Goal: Task Accomplishment & Management: Manage account settings

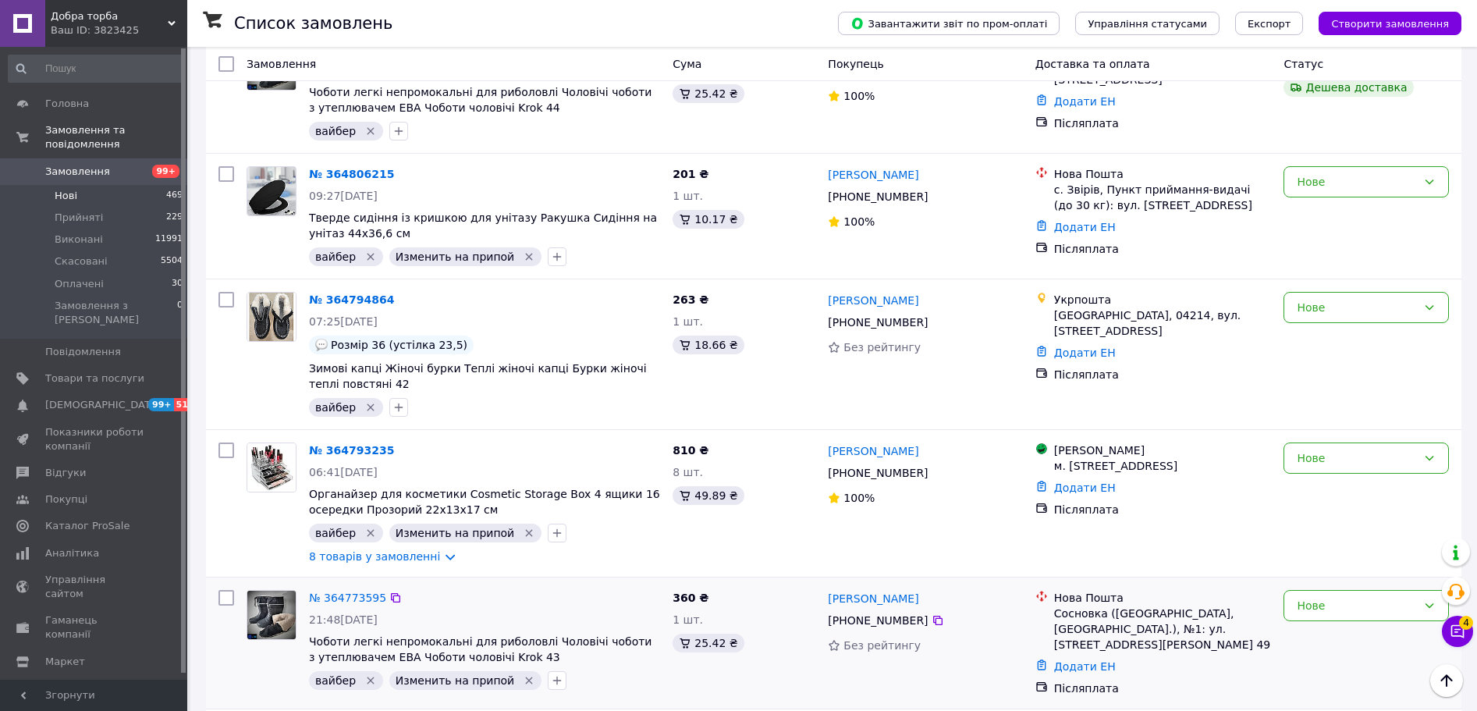
scroll to position [6716, 0]
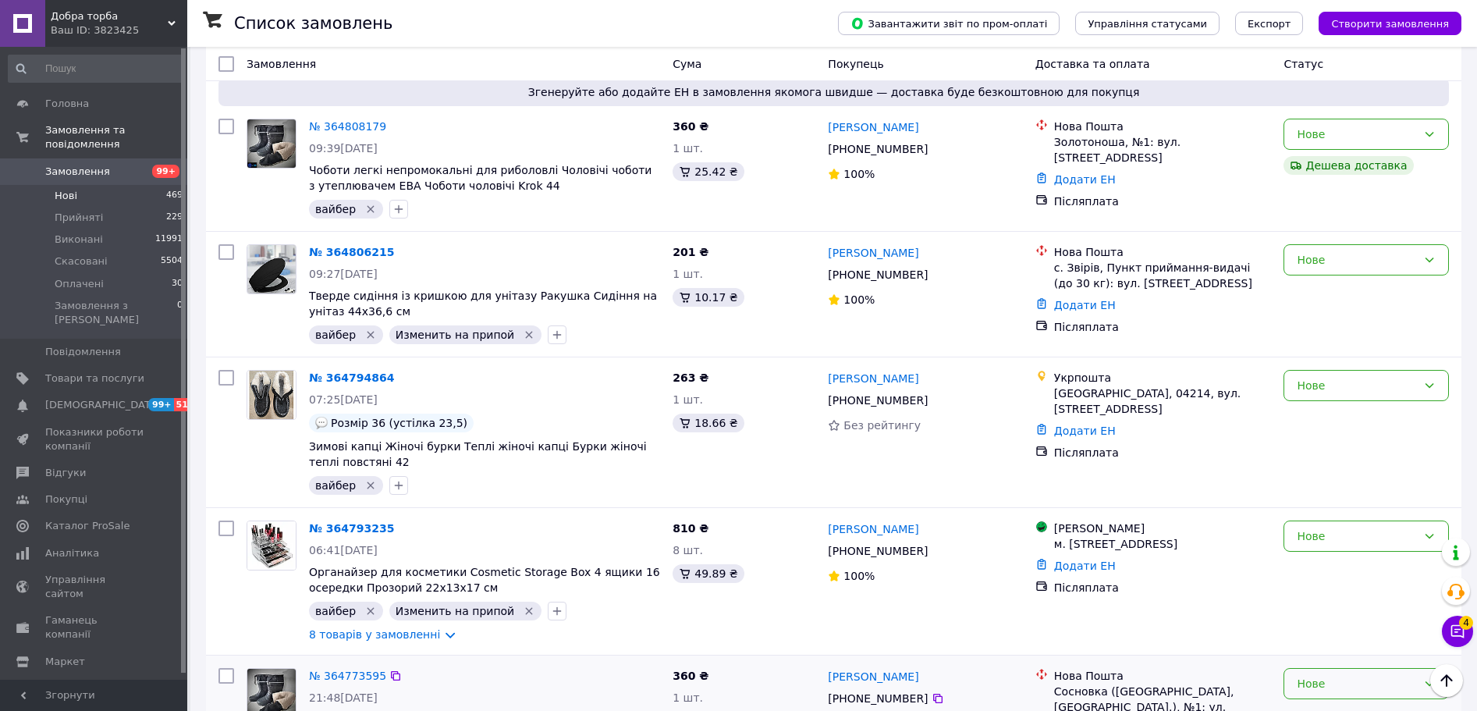
click at [1359, 675] on div "Нове" at bounding box center [1357, 683] width 120 height 17
click at [1352, 383] on li "Скасовано" at bounding box center [1366, 383] width 164 height 28
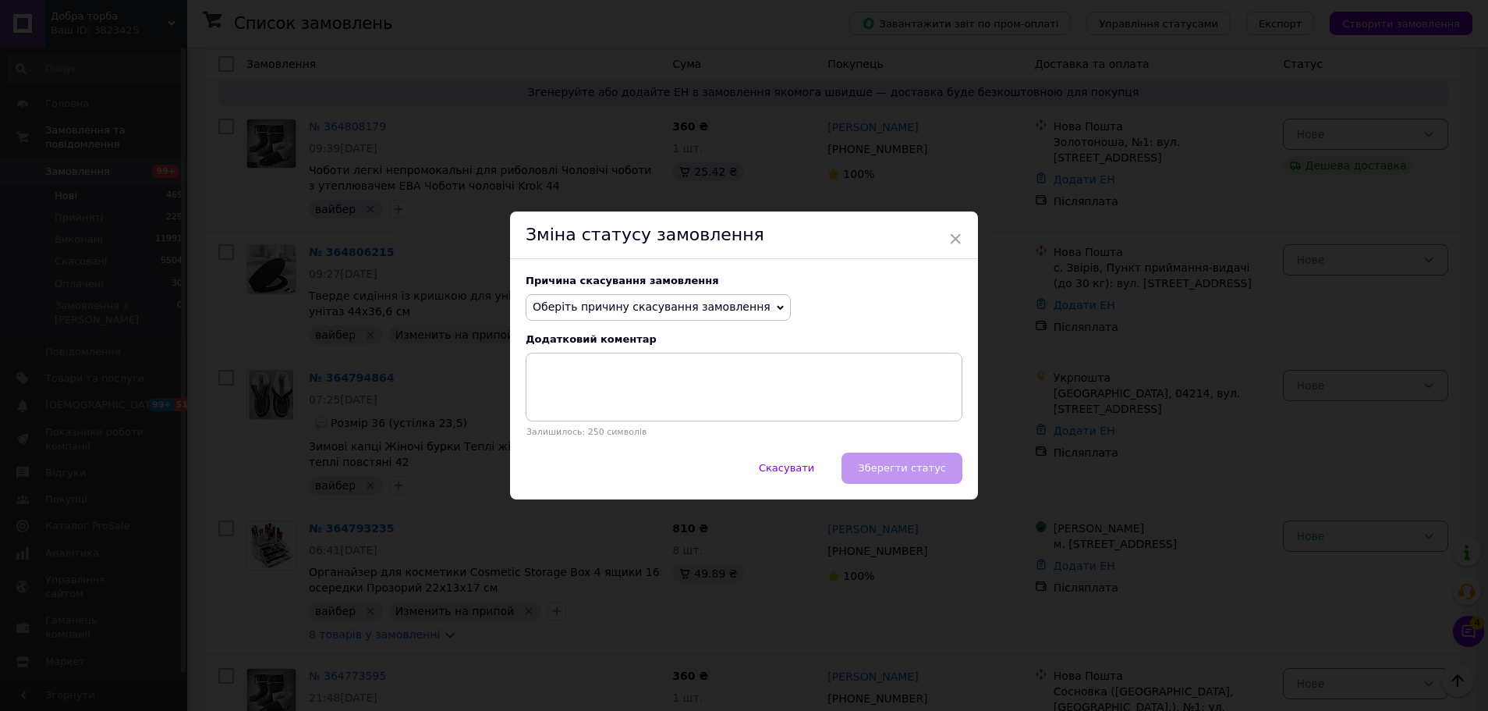
click at [686, 308] on span "Оберіть причину скасування замовлення" at bounding box center [652, 306] width 238 height 12
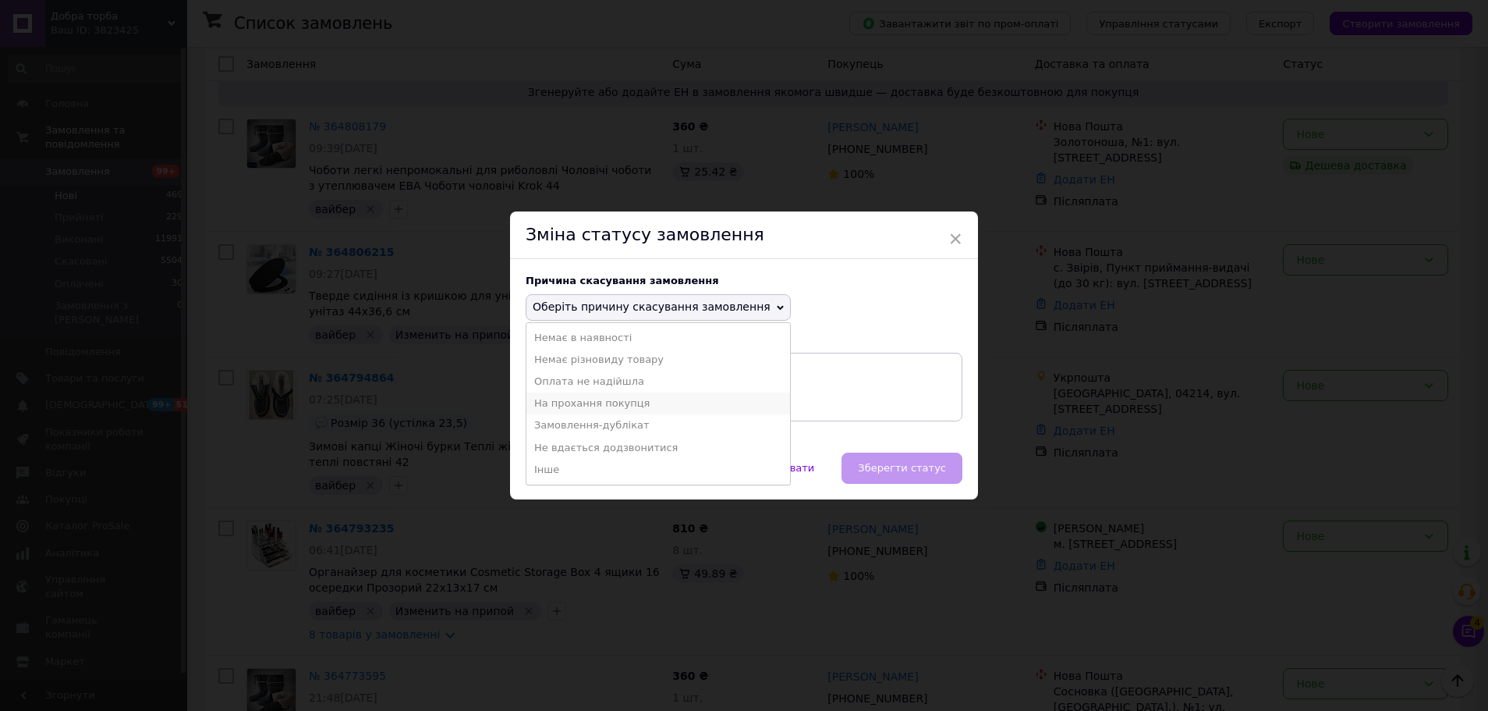
click at [608, 402] on li "На прохання покупця" at bounding box center [659, 403] width 264 height 22
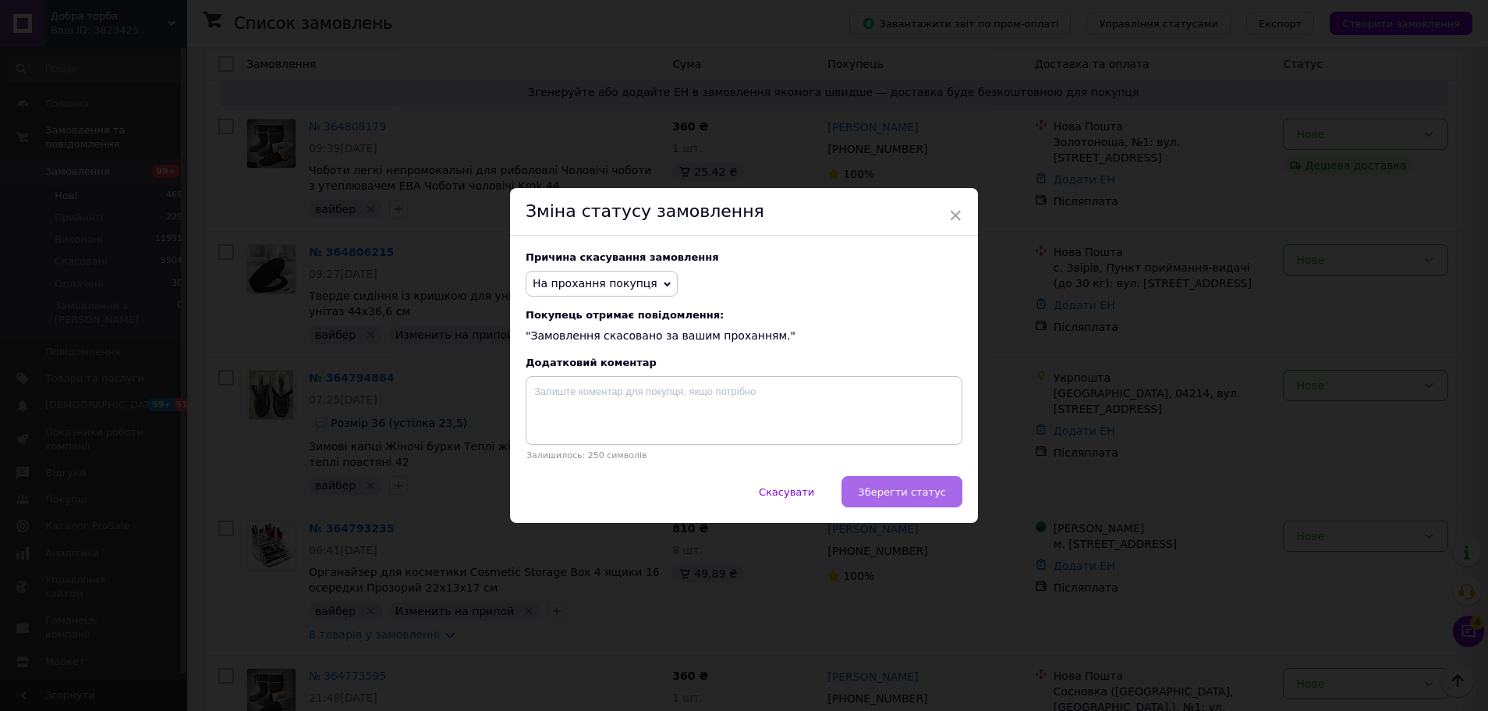
click at [910, 497] on span "Зберегти статус" at bounding box center [902, 492] width 88 height 12
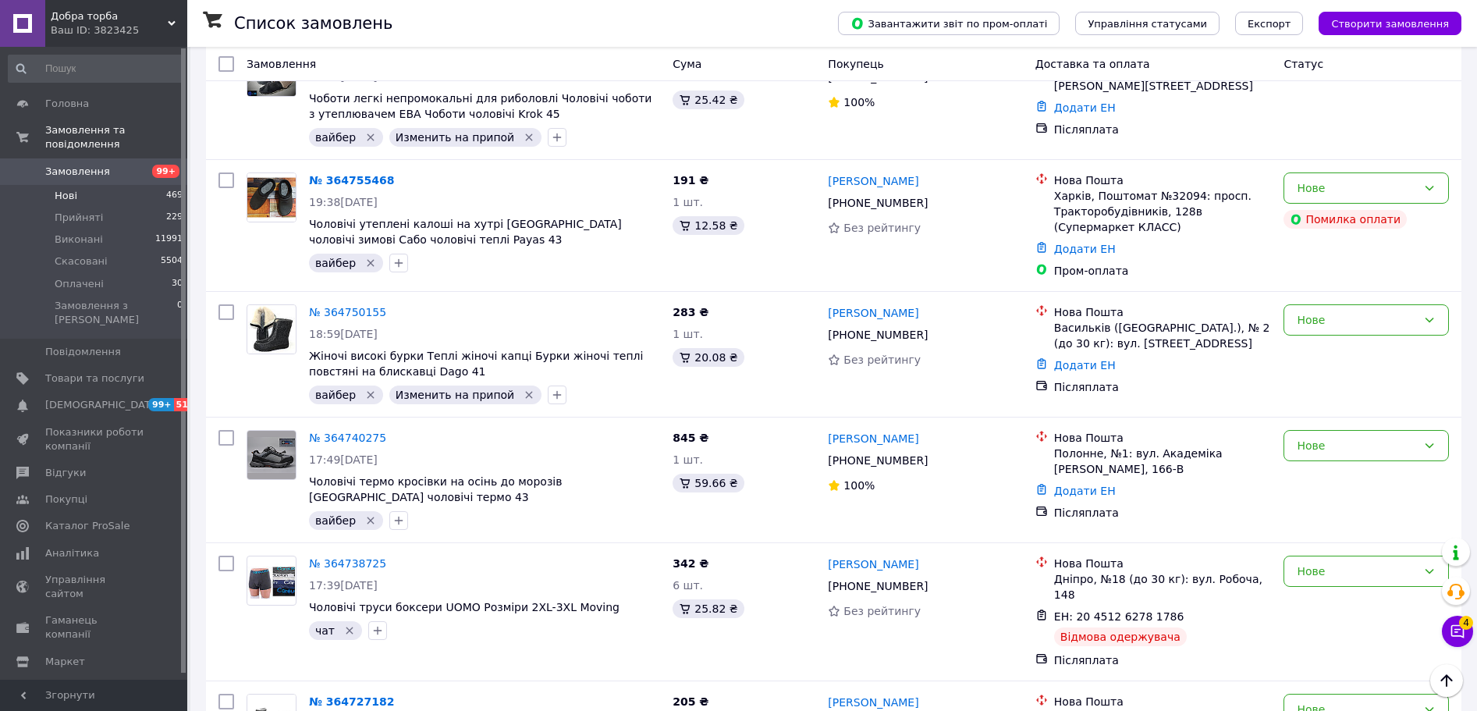
scroll to position [7656, 0]
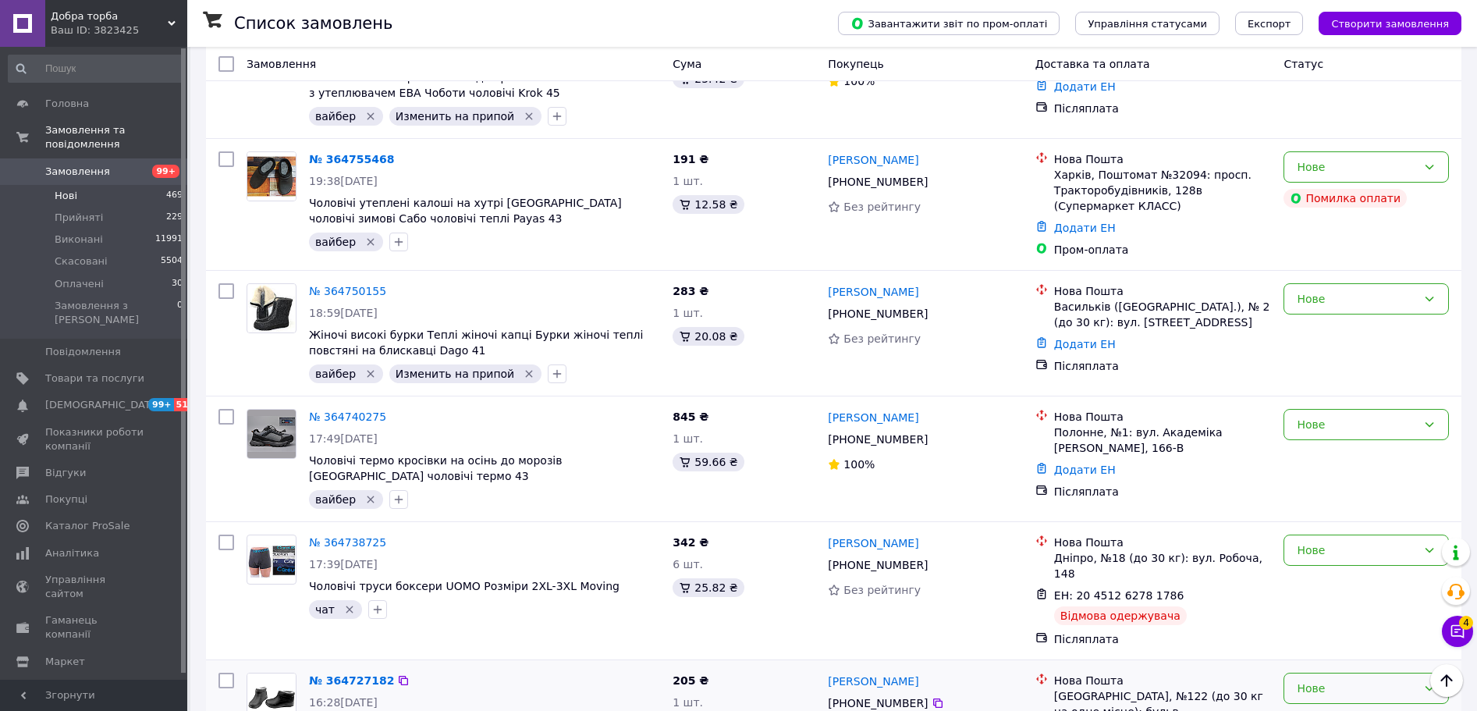
click at [1333, 672] on div "Нове" at bounding box center [1365, 687] width 165 height 31
click at [1339, 335] on li "Виконано" at bounding box center [1366, 338] width 164 height 28
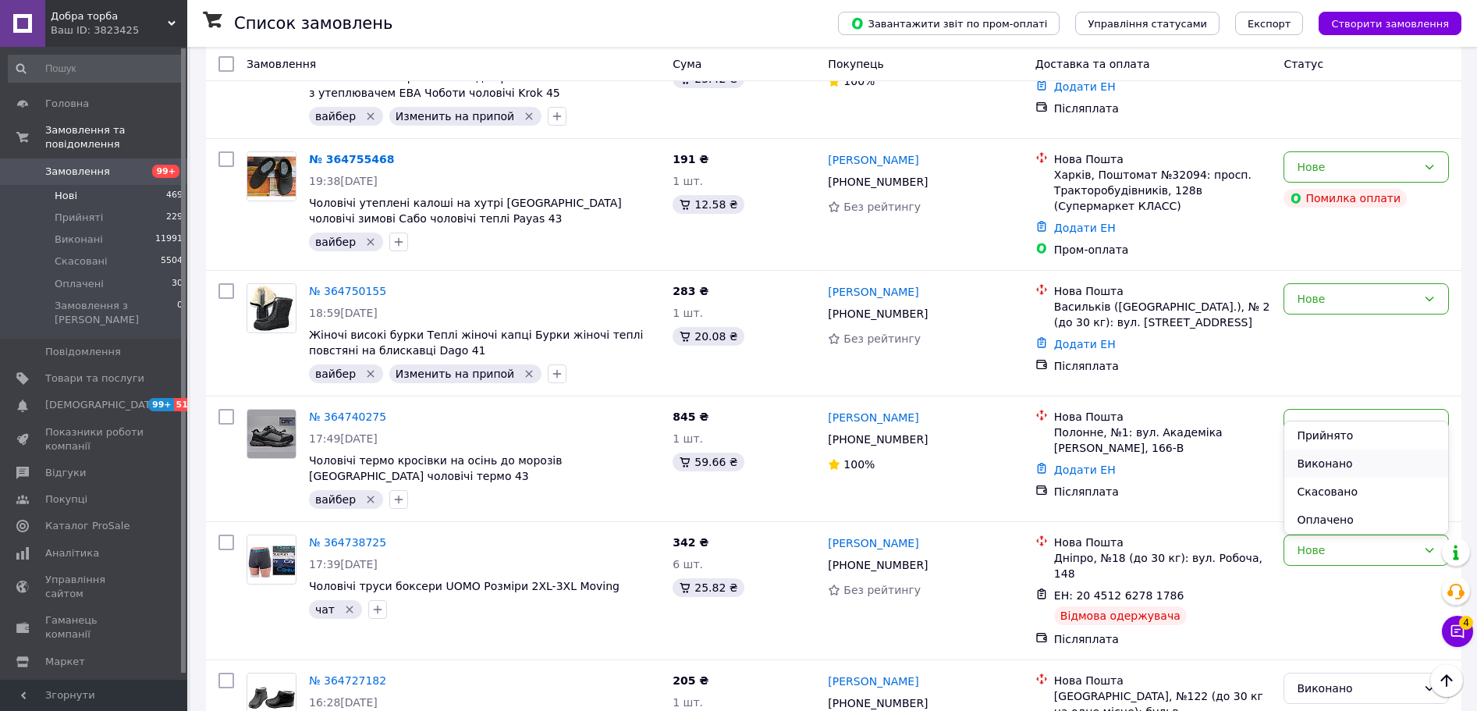
click at [1332, 463] on li "Виконано" at bounding box center [1366, 463] width 164 height 28
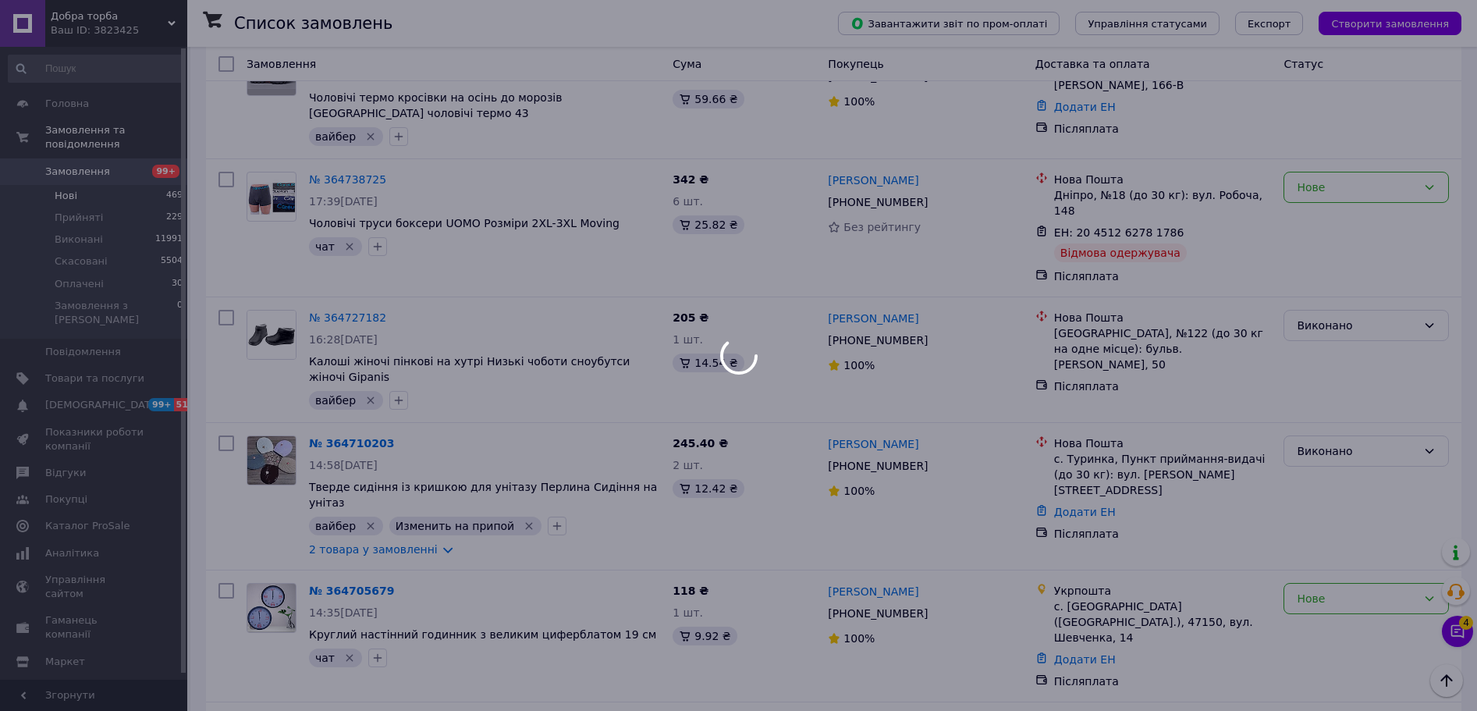
scroll to position [8046, 0]
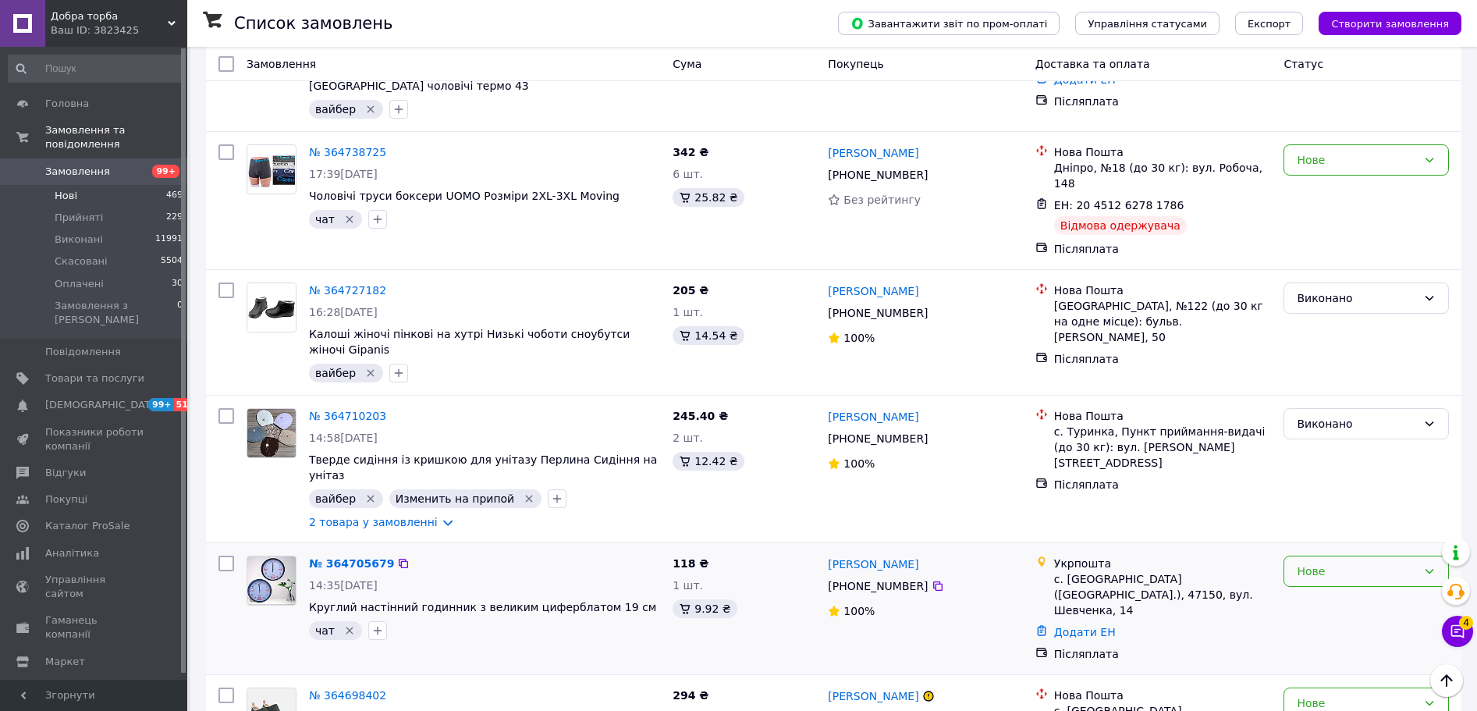
click at [1338, 555] on div "Нове" at bounding box center [1365, 570] width 165 height 31
click at [1346, 199] on li "Виконано" at bounding box center [1366, 205] width 164 height 28
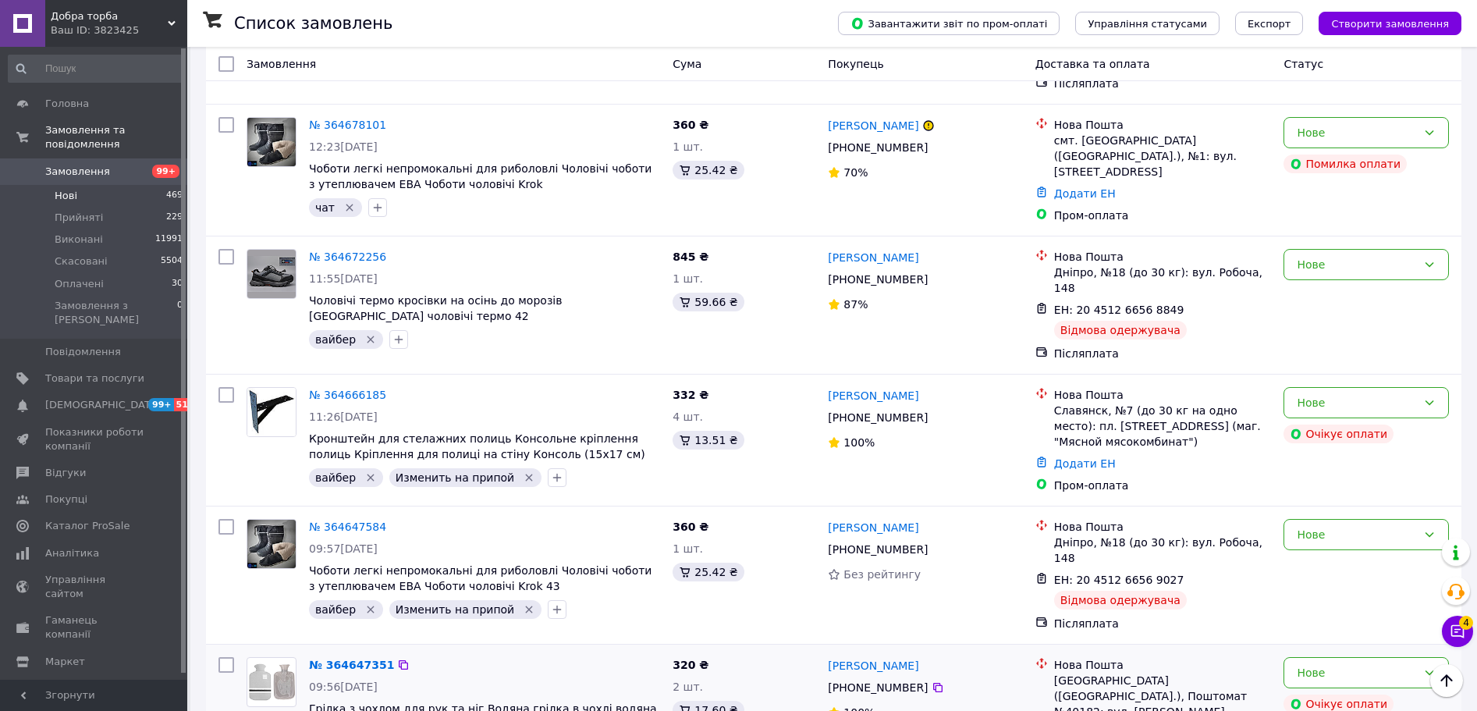
scroll to position [8664, 0]
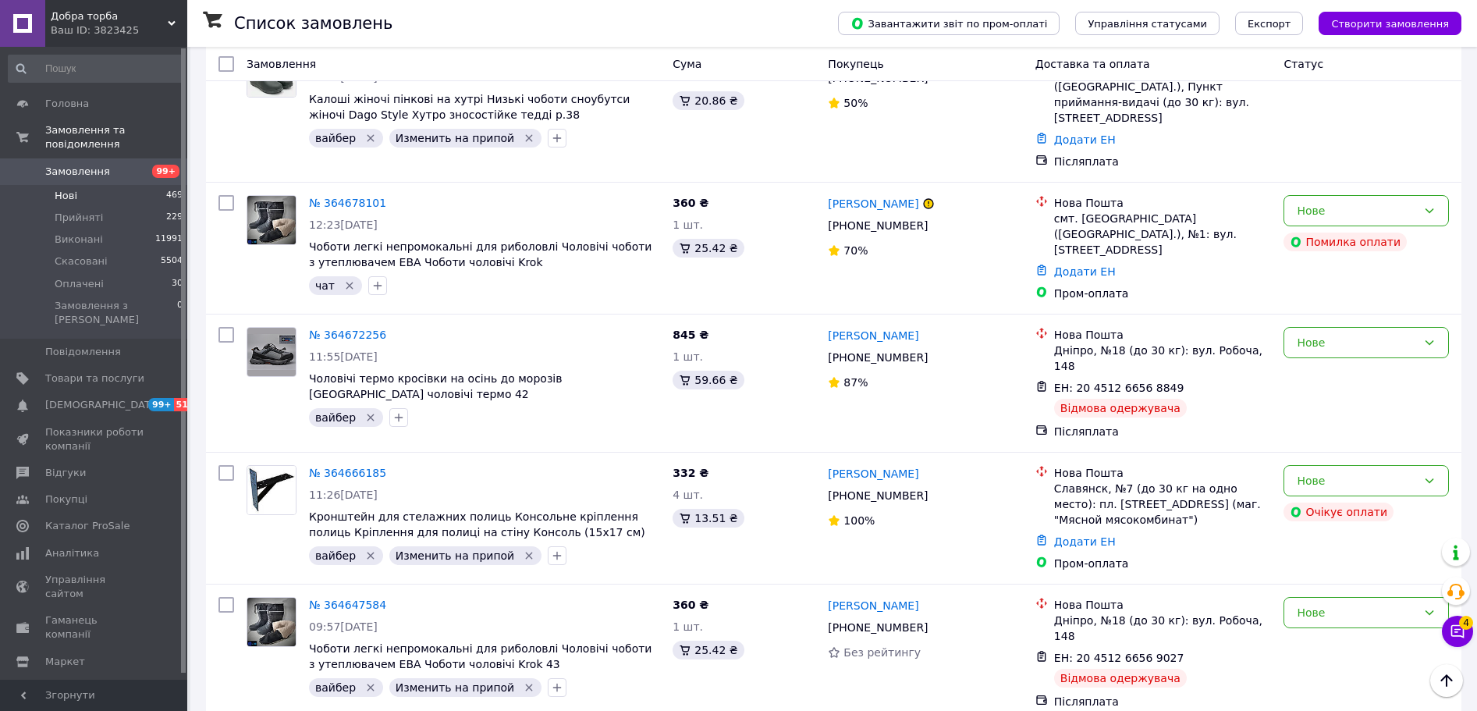
click at [1349, 351] on li "Скасовано" at bounding box center [1366, 360] width 164 height 28
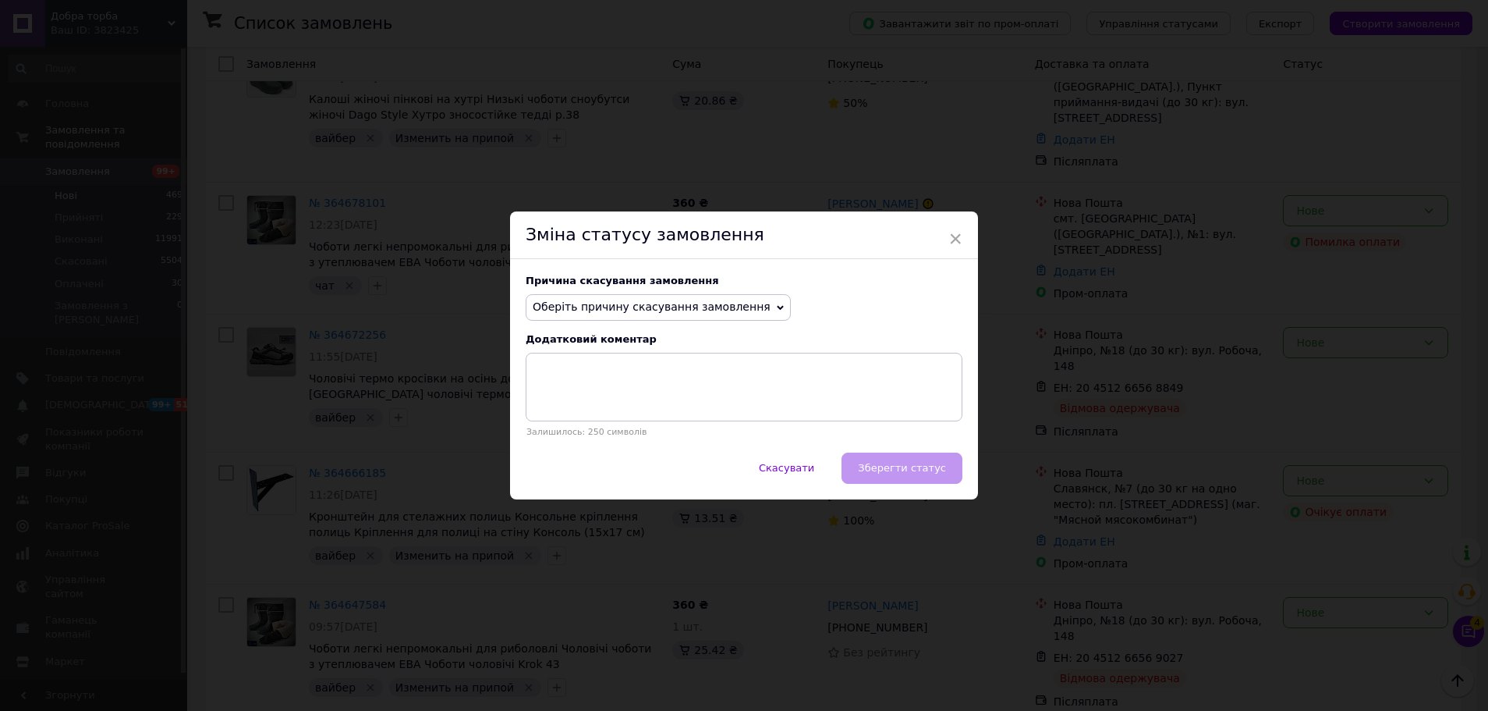
click at [777, 304] on icon at bounding box center [780, 307] width 7 height 7
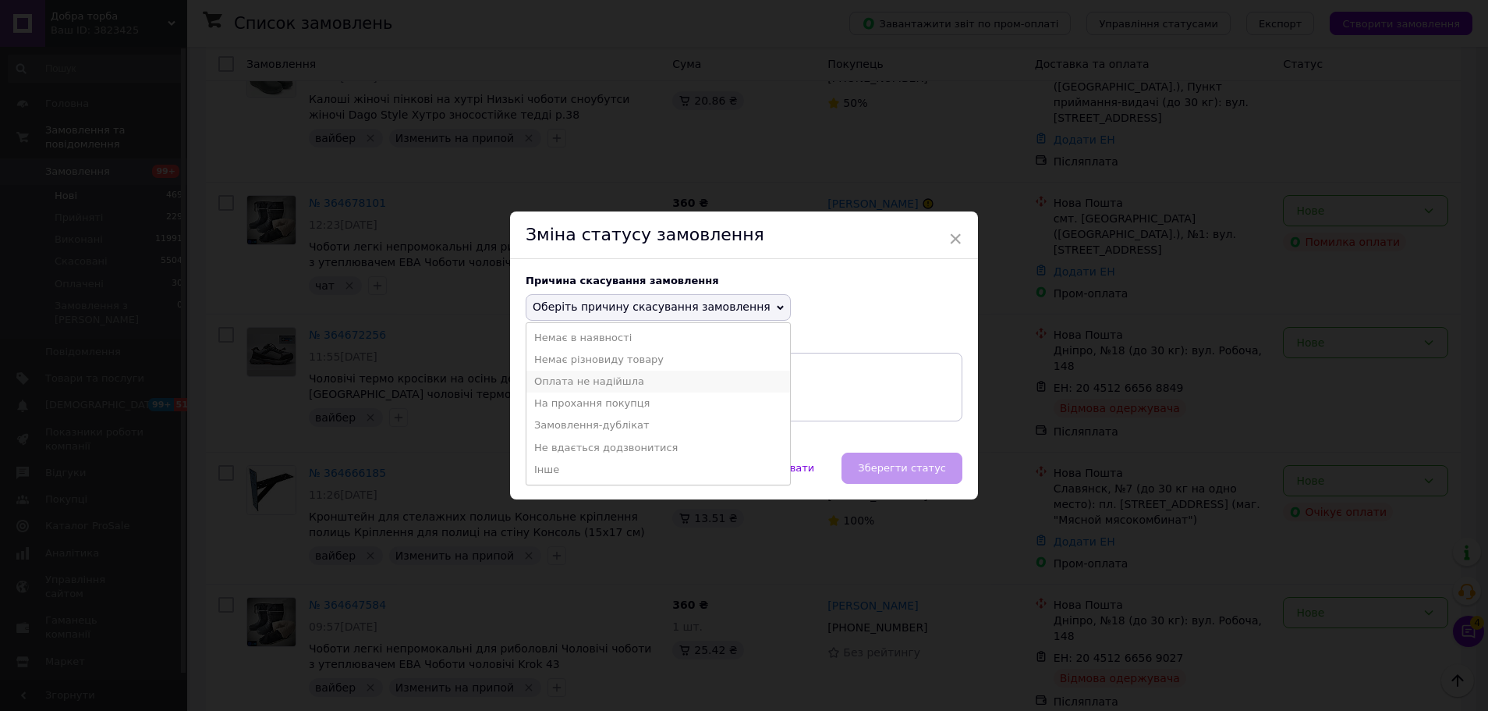
click at [567, 378] on li "Оплата не надійшла" at bounding box center [659, 382] width 264 height 22
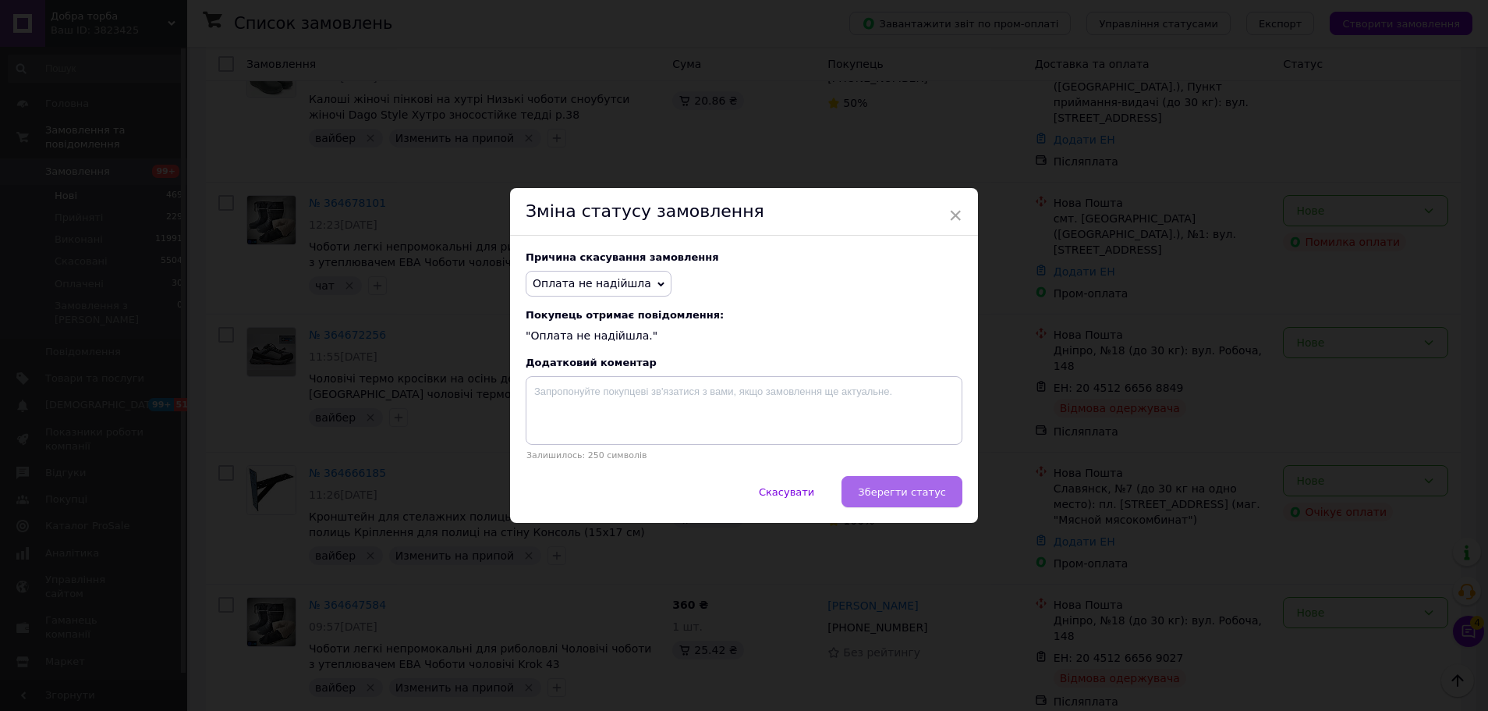
click at [893, 504] on button "Зберегти статус" at bounding box center [902, 491] width 121 height 31
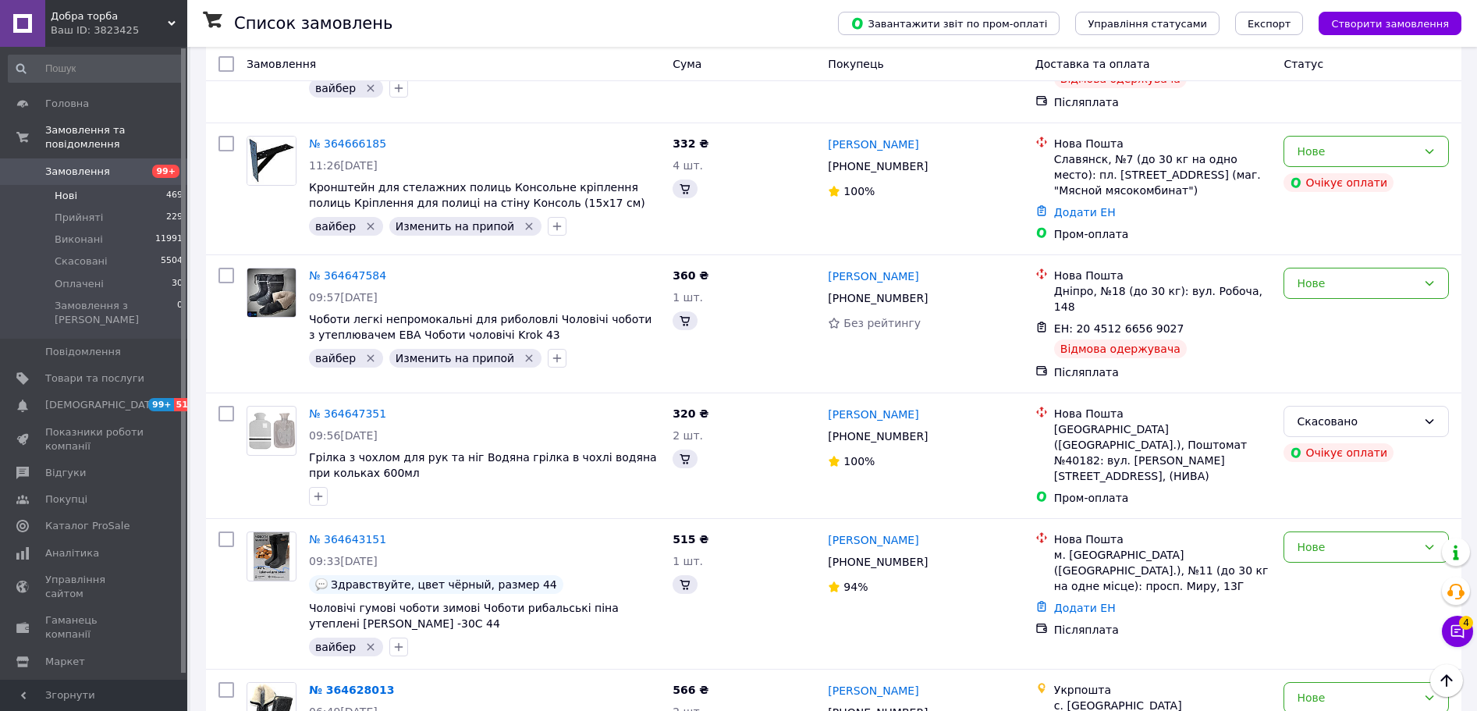
scroll to position [8490, 0]
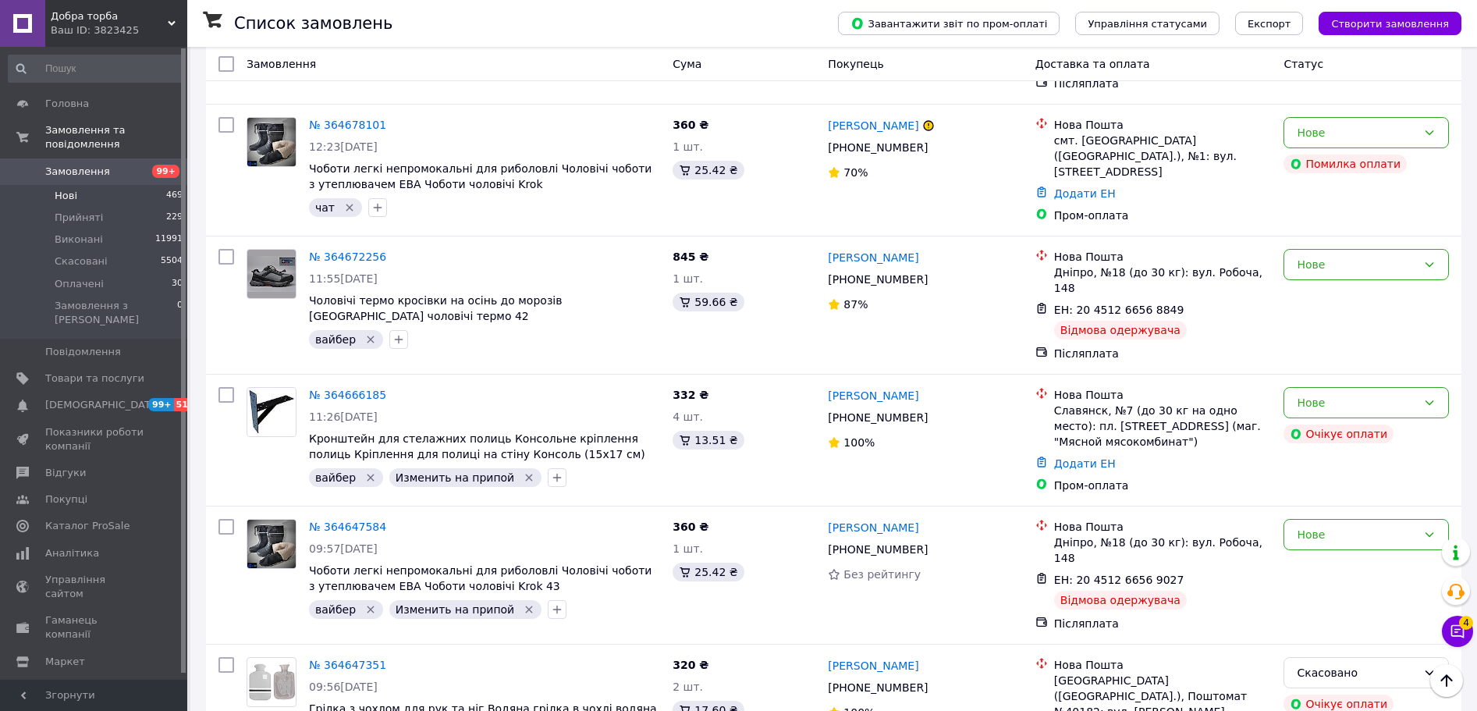
click at [1336, 399] on li "Скасовано" at bounding box center [1366, 407] width 164 height 28
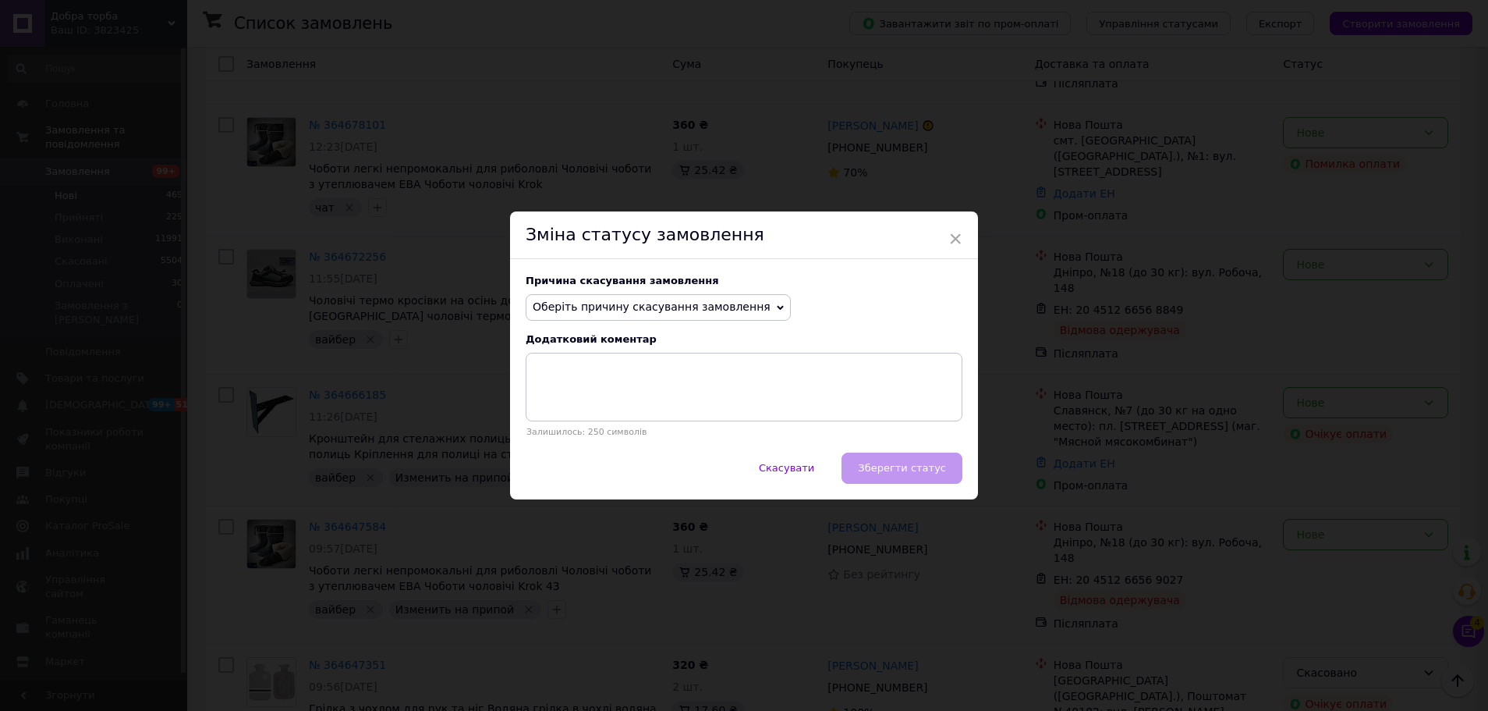
click at [643, 308] on span "Оберіть причину скасування замовлення" at bounding box center [652, 306] width 238 height 12
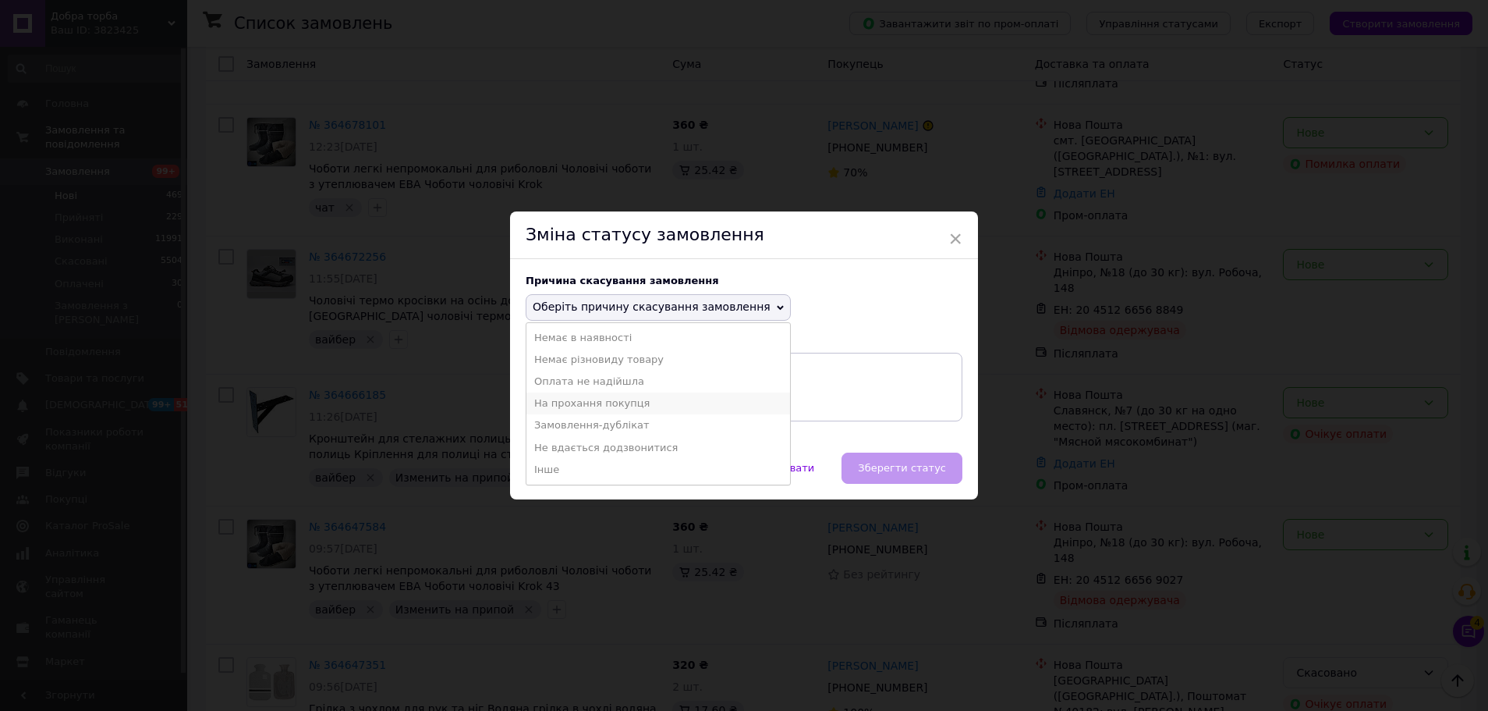
click at [601, 394] on li "На прохання покупця" at bounding box center [659, 403] width 264 height 22
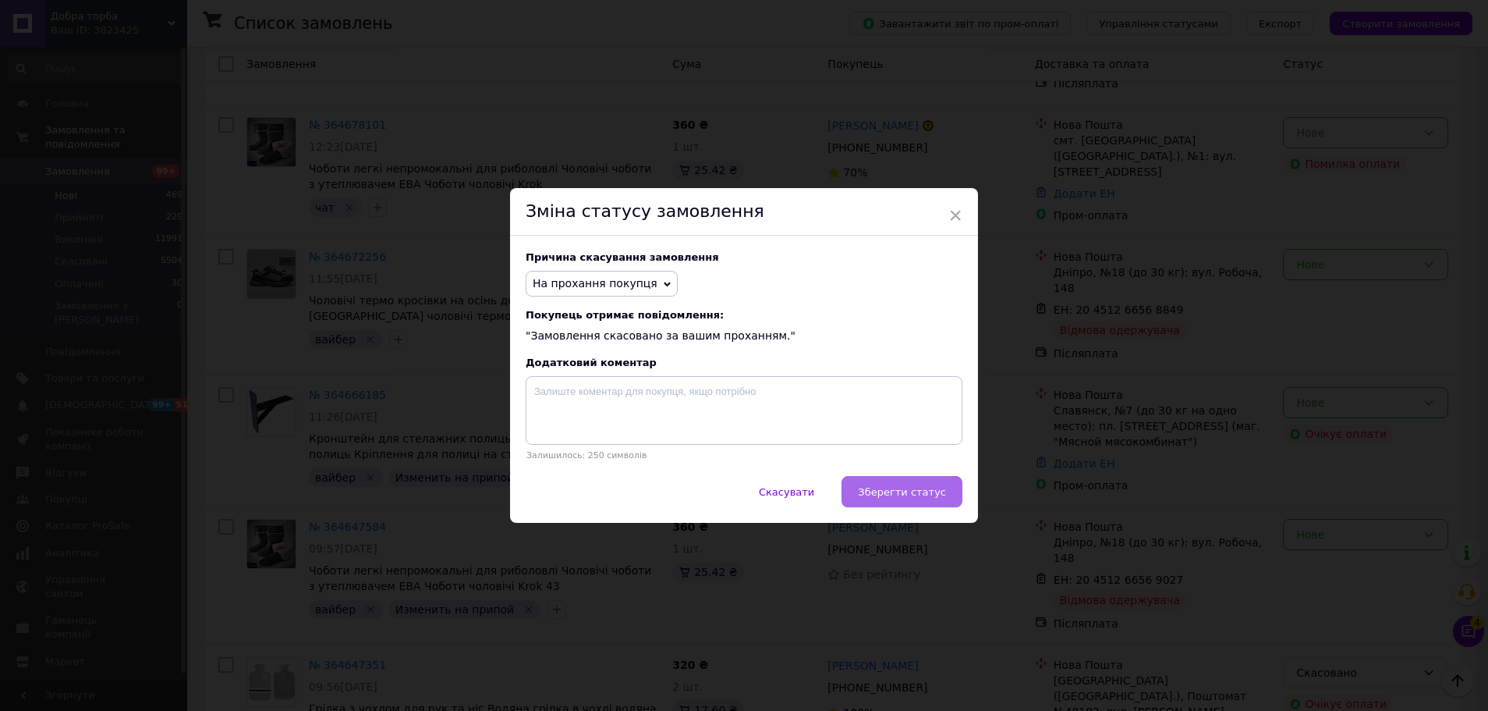
click at [870, 489] on button "Зберегти статус" at bounding box center [902, 491] width 121 height 31
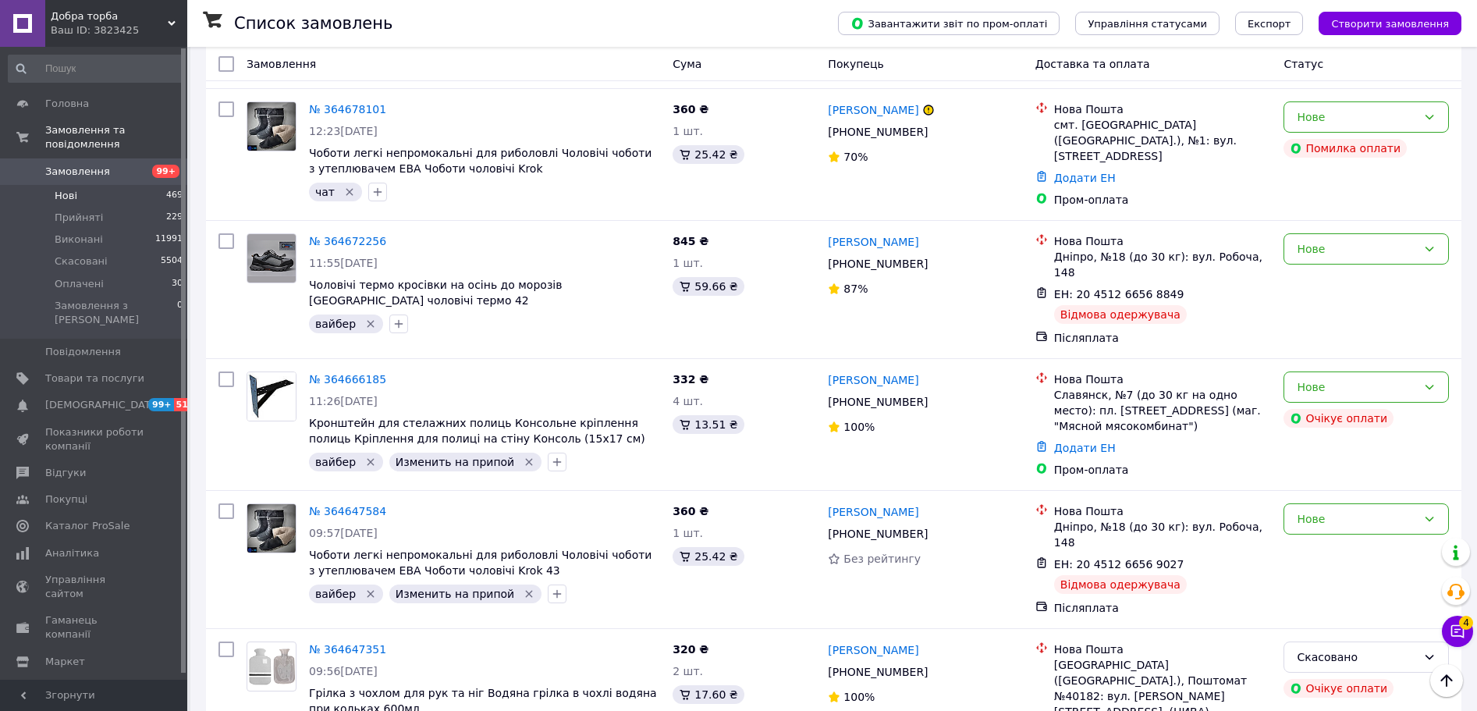
scroll to position [8327, 0]
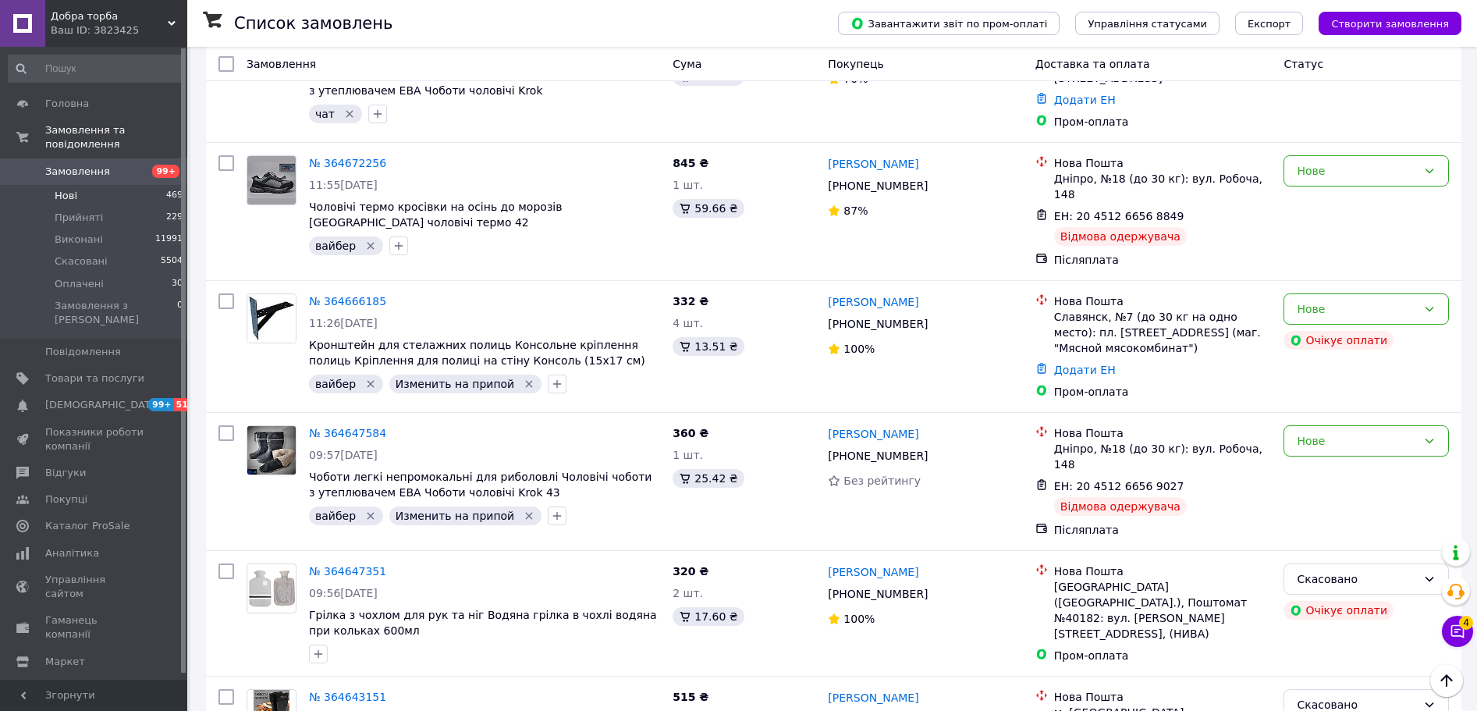
click at [1334, 478] on li "Скасовано" at bounding box center [1366, 480] width 164 height 28
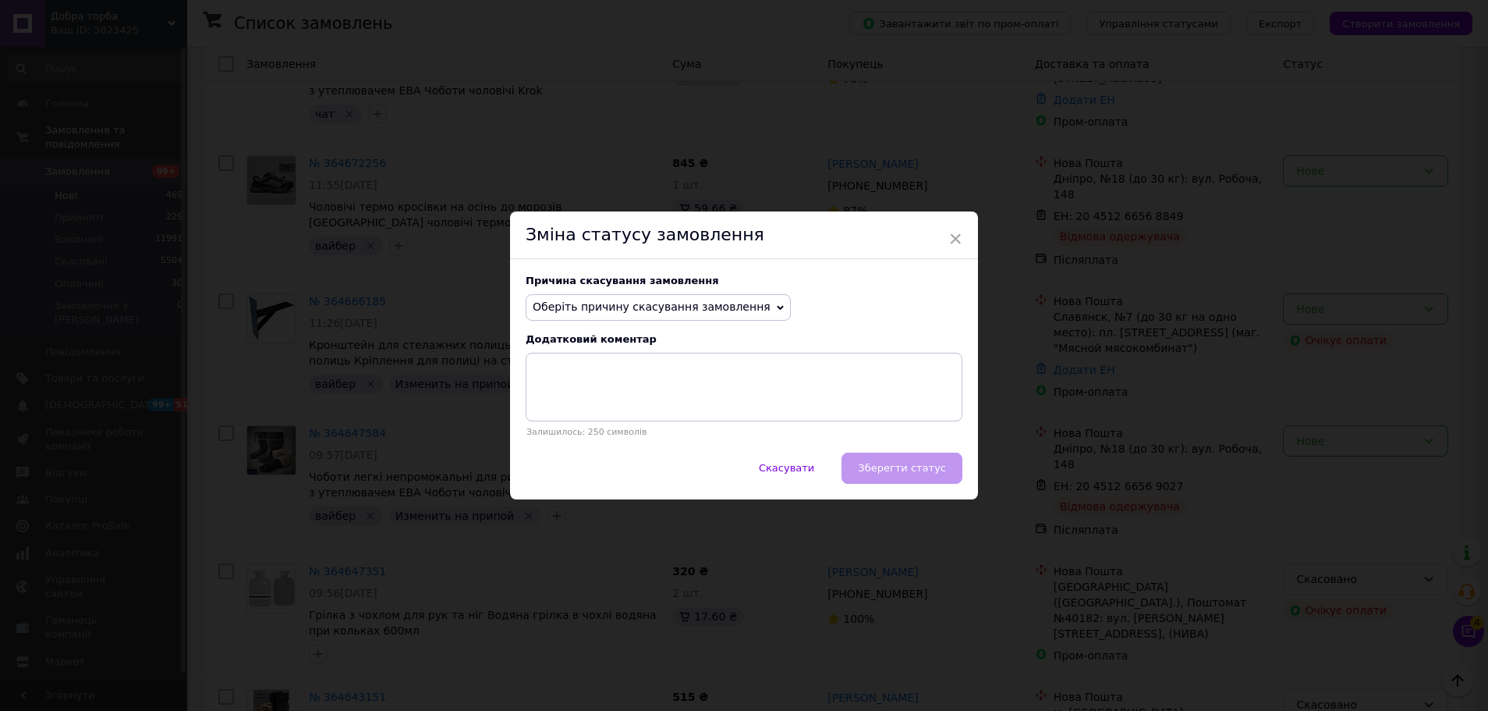
click at [611, 317] on span "Оберіть причину скасування замовлення" at bounding box center [658, 307] width 265 height 27
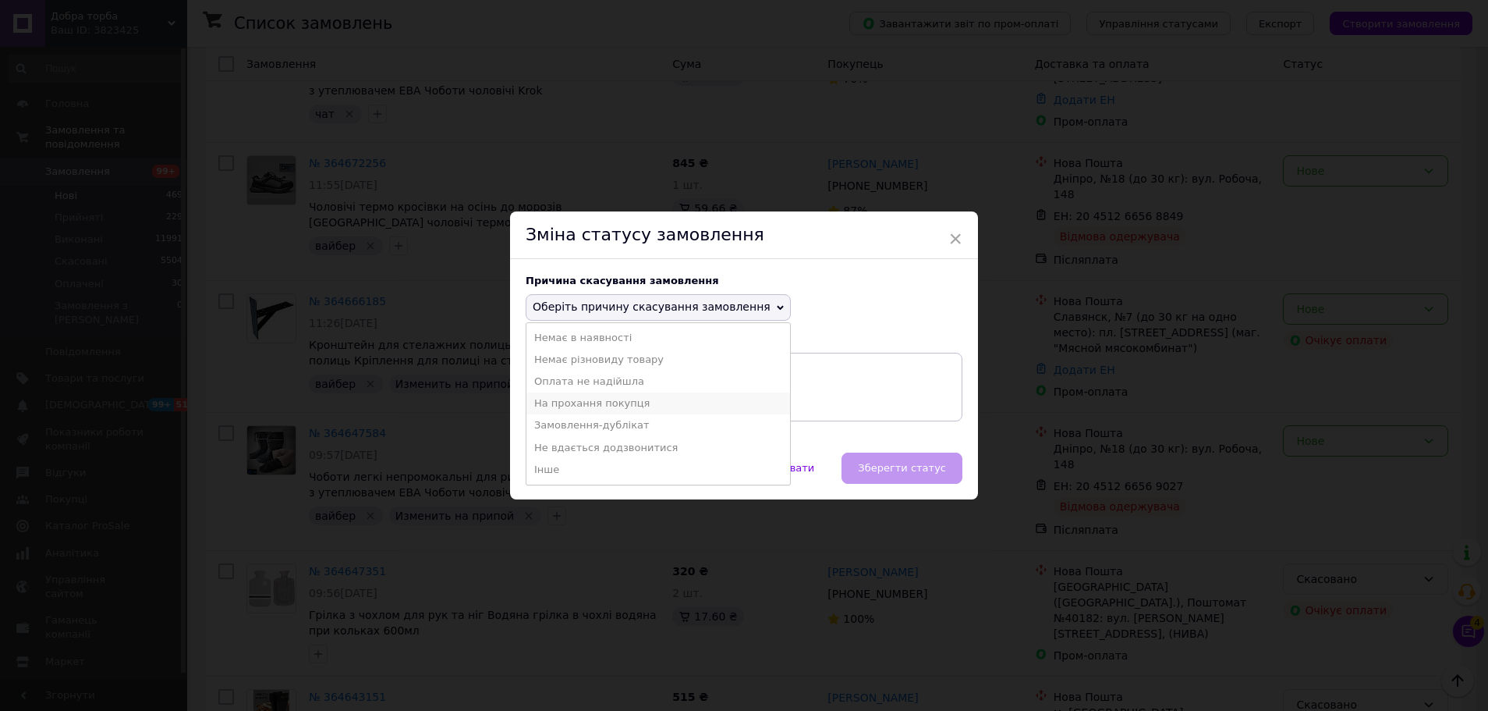
click at [590, 401] on li "На прохання покупця" at bounding box center [659, 403] width 264 height 22
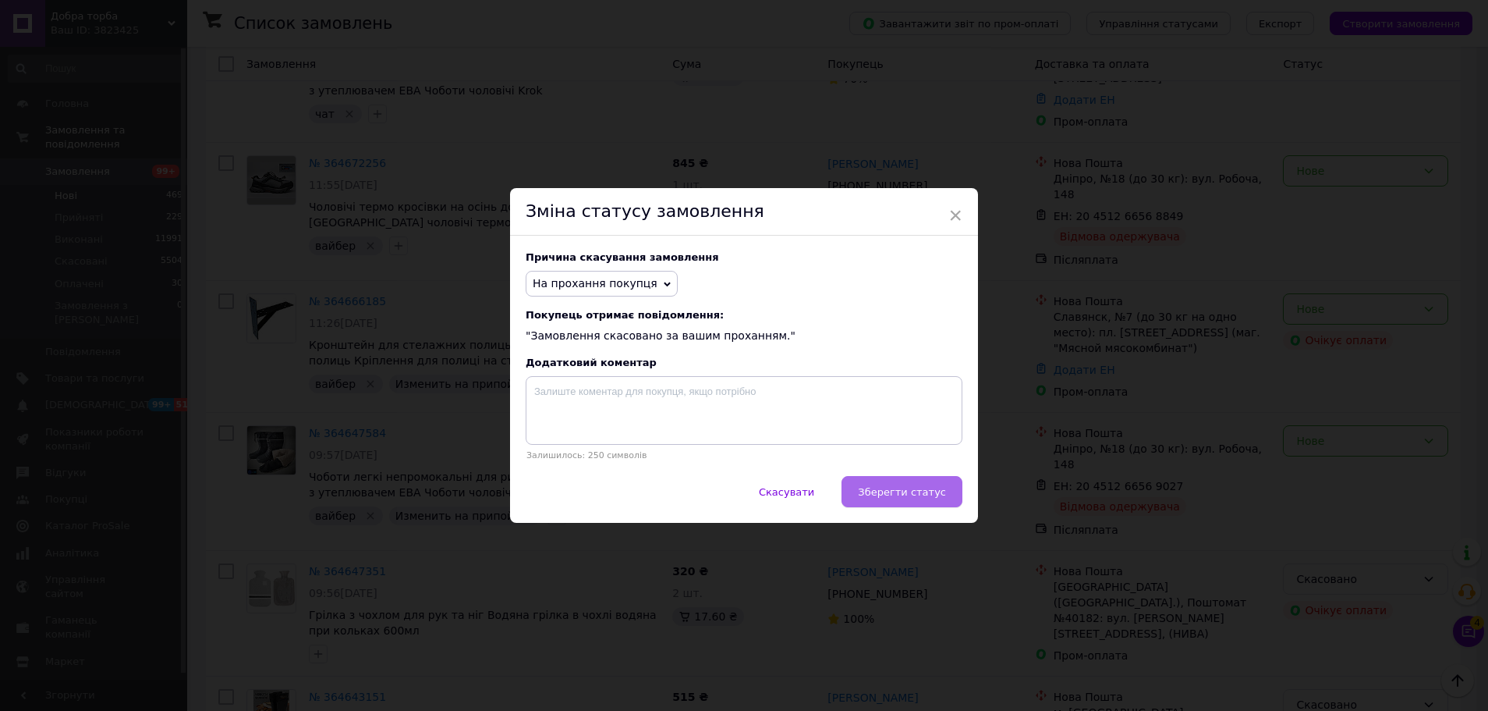
click at [872, 486] on button "Зберегти статус" at bounding box center [902, 491] width 121 height 31
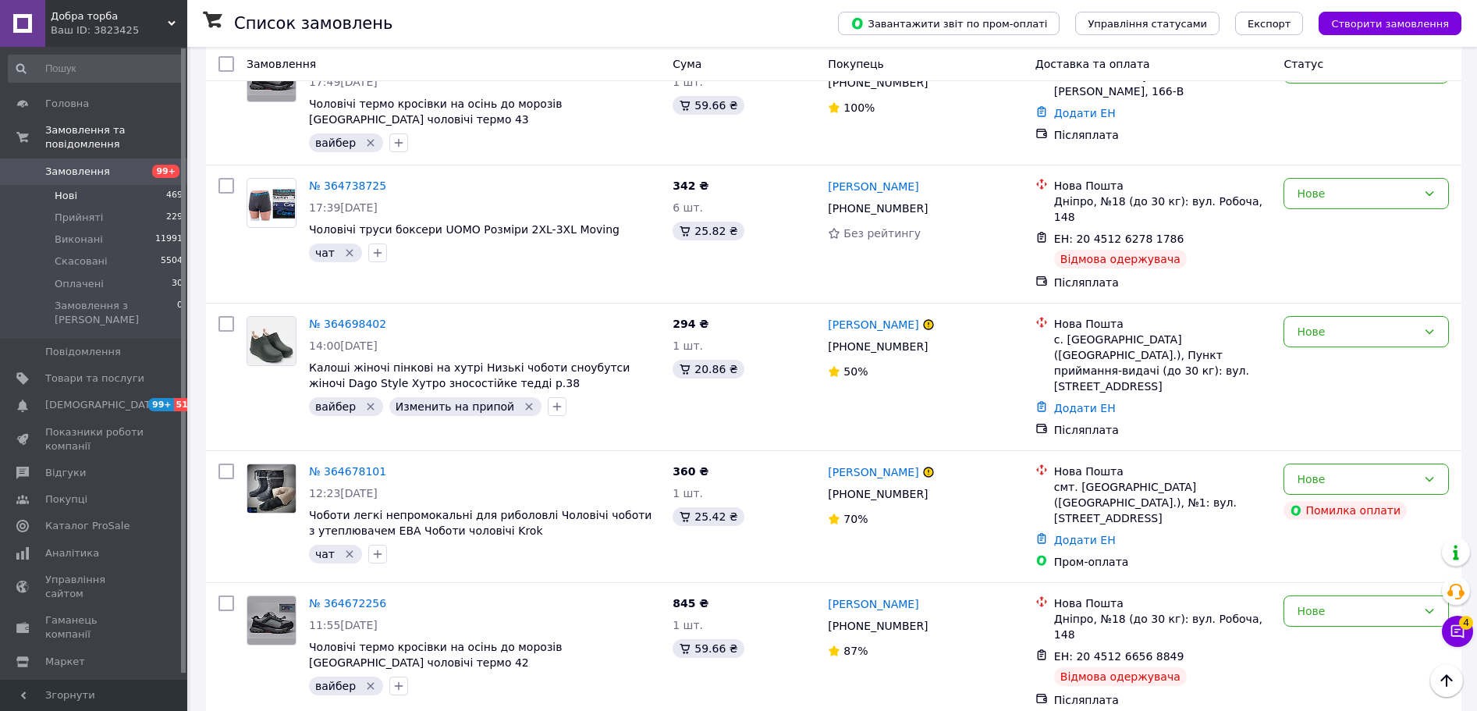
scroll to position [7859, 0]
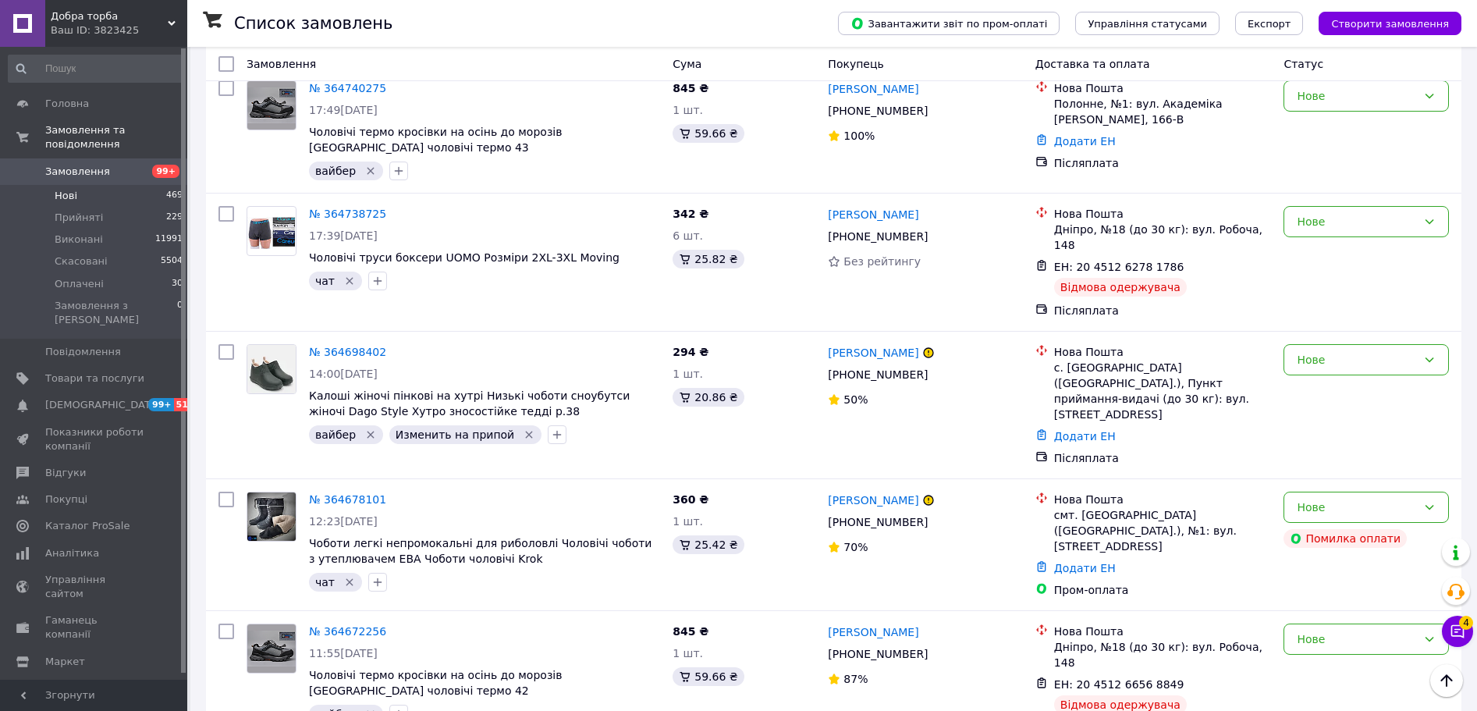
click at [1353, 421] on li "Скасовано" at bounding box center [1366, 420] width 164 height 28
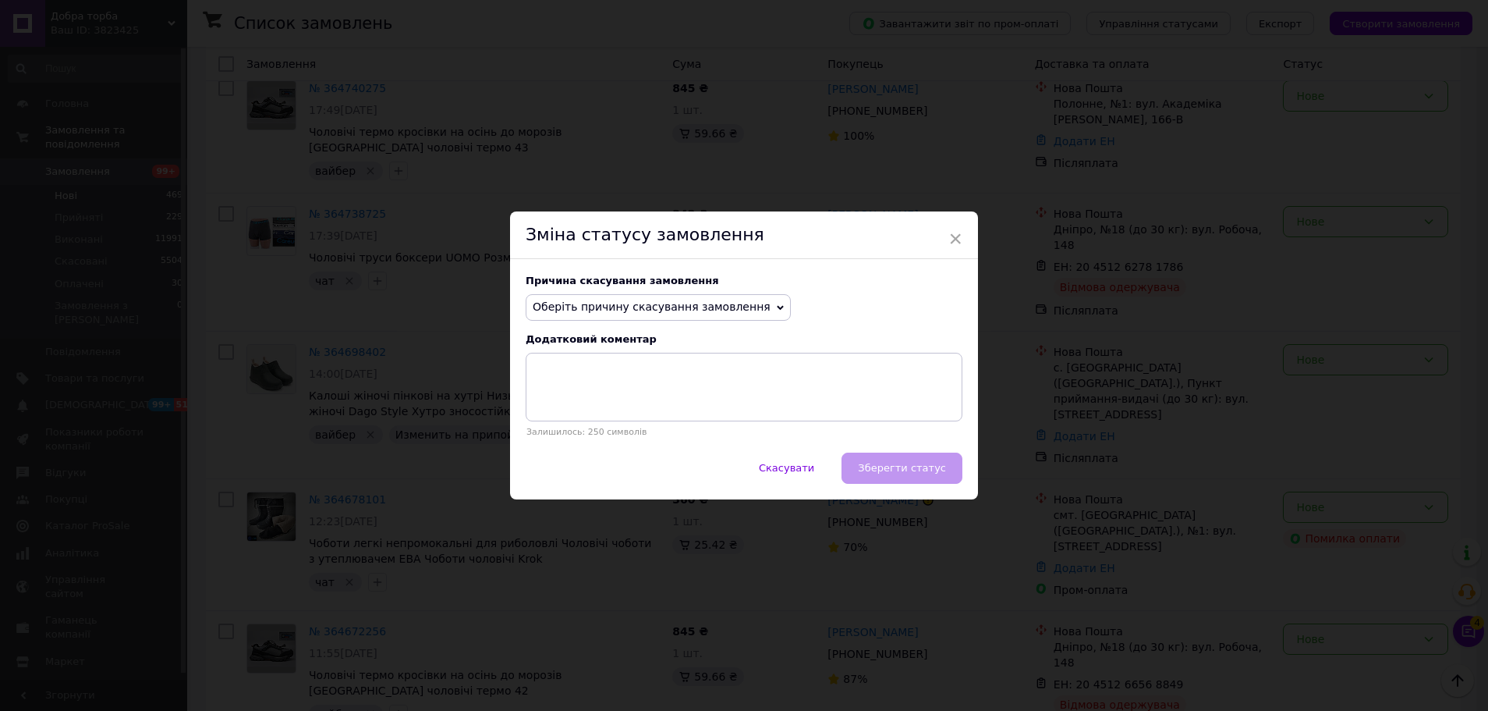
click at [683, 316] on span "Оберіть причину скасування замовлення" at bounding box center [658, 307] width 265 height 27
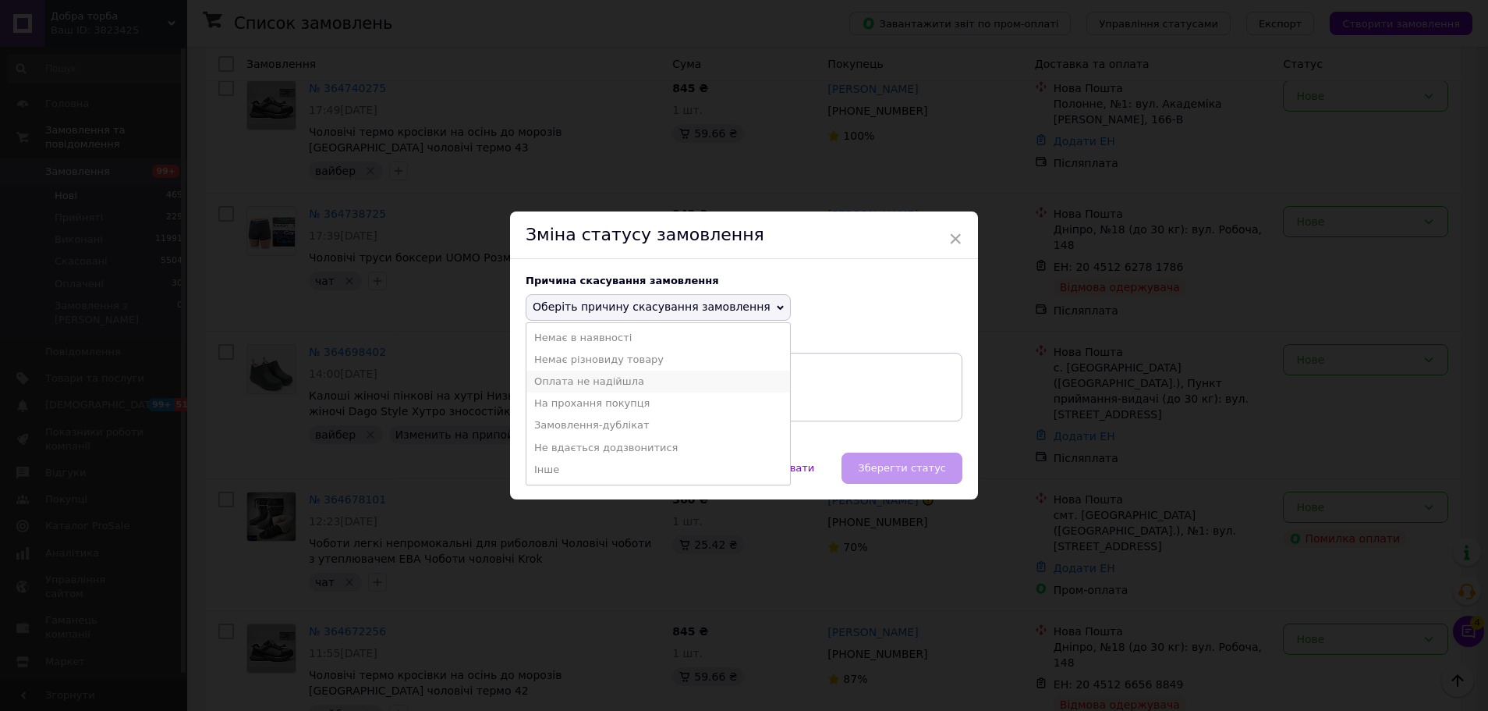
click at [575, 374] on li "Оплата не надійшла" at bounding box center [659, 382] width 264 height 22
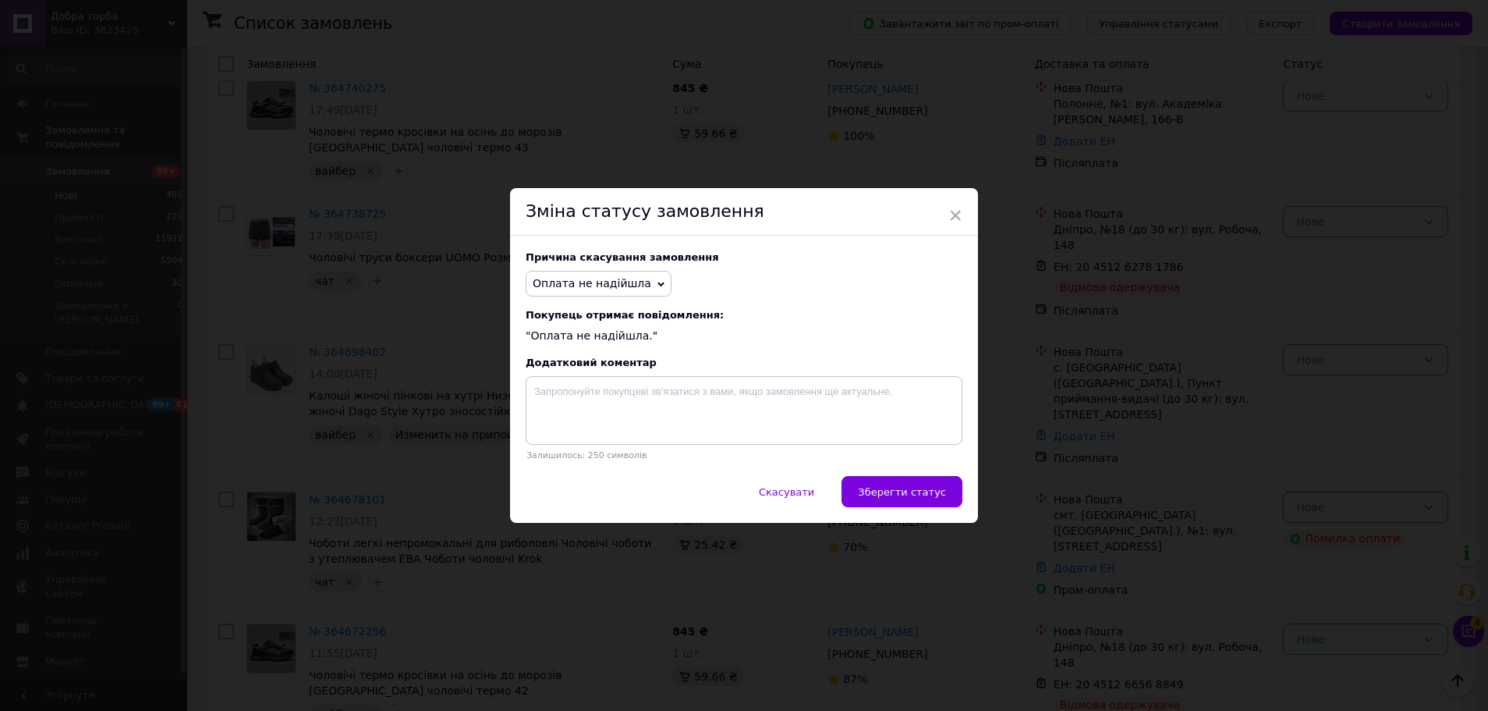
click at [927, 494] on span "Зберегти статус" at bounding box center [902, 492] width 88 height 12
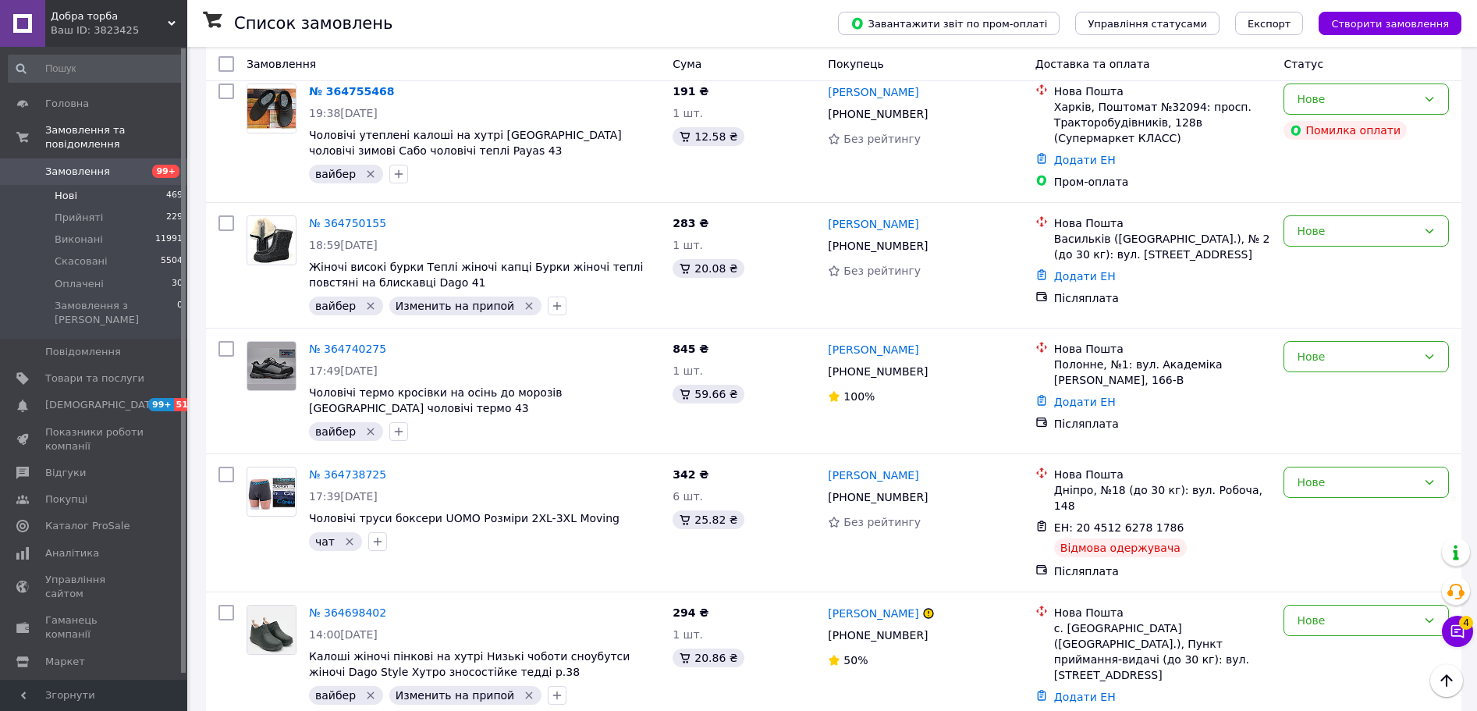
scroll to position [7547, 0]
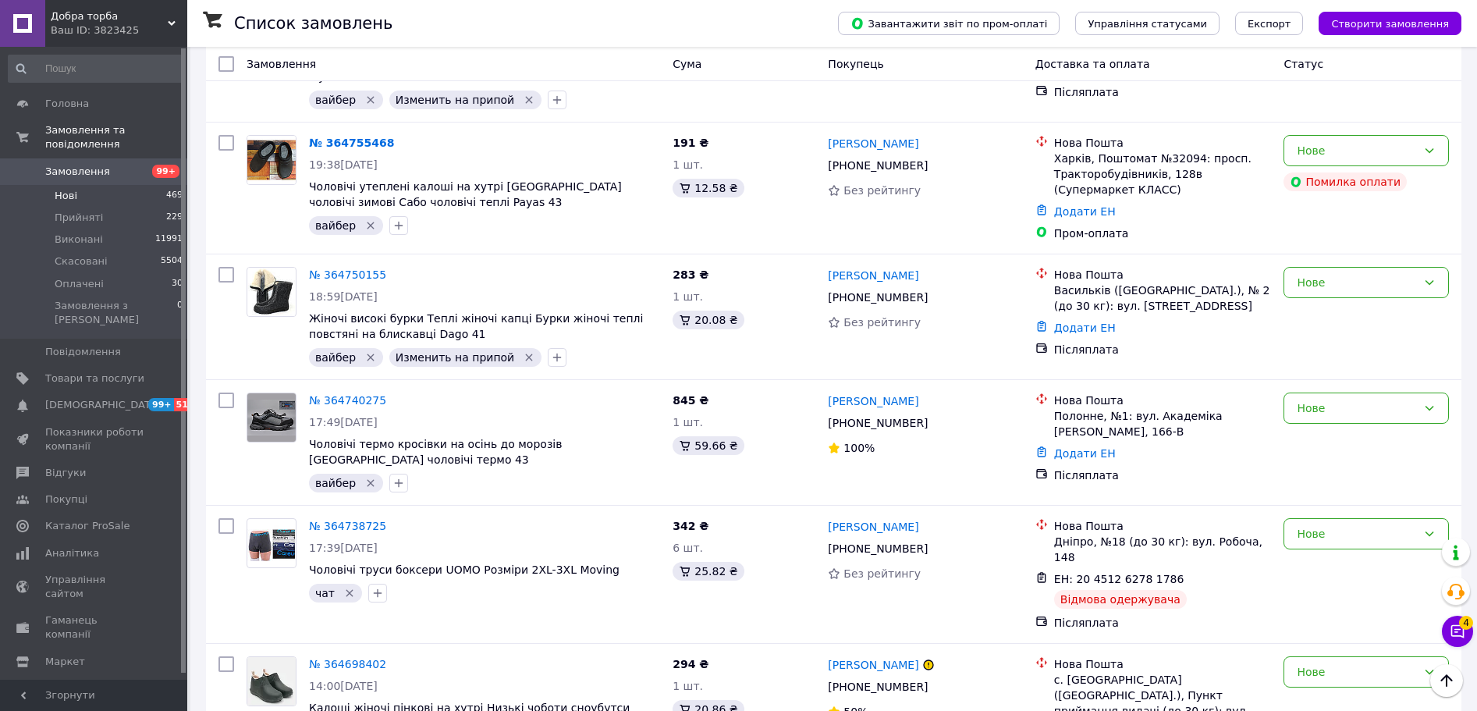
click at [1337, 484] on li "Скасовано" at bounding box center [1366, 481] width 164 height 28
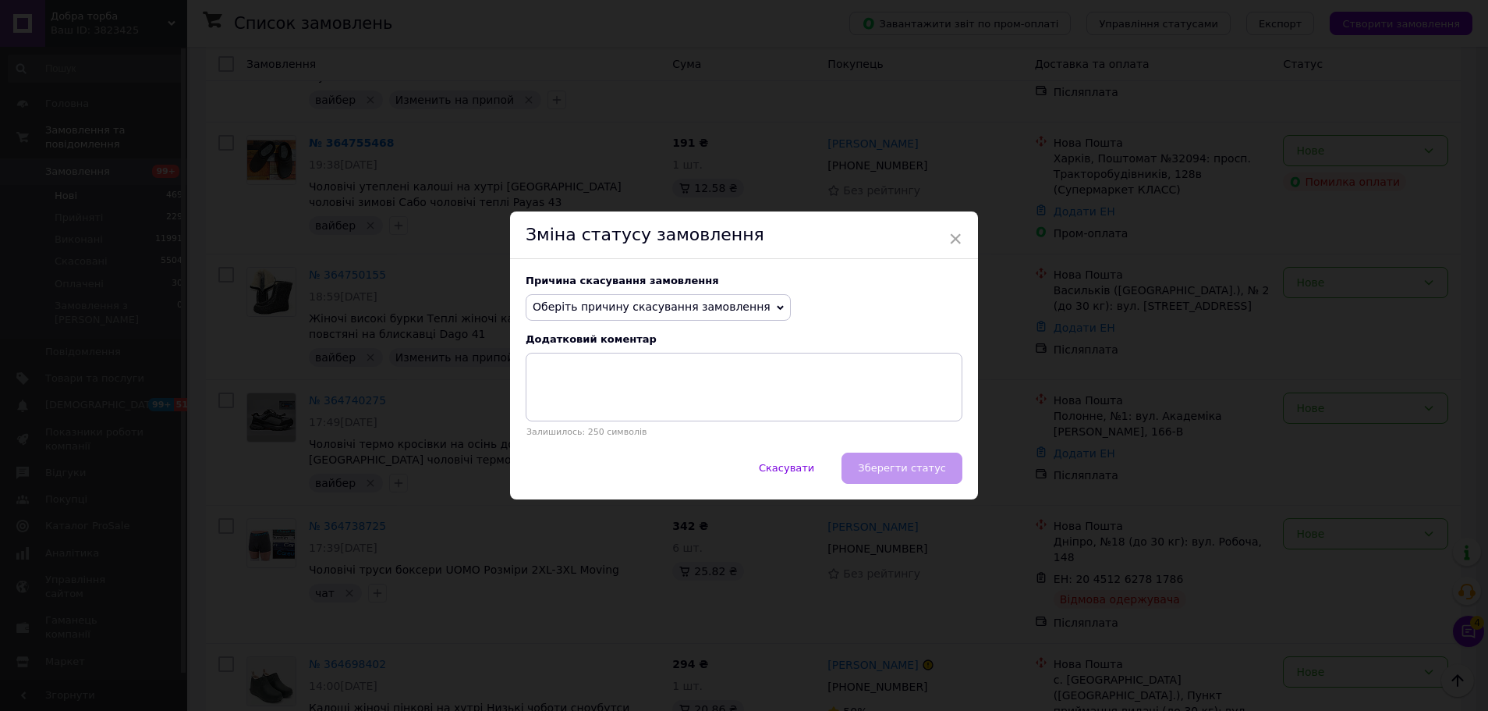
click at [620, 310] on span "Оберіть причину скасування замовлення" at bounding box center [652, 306] width 238 height 12
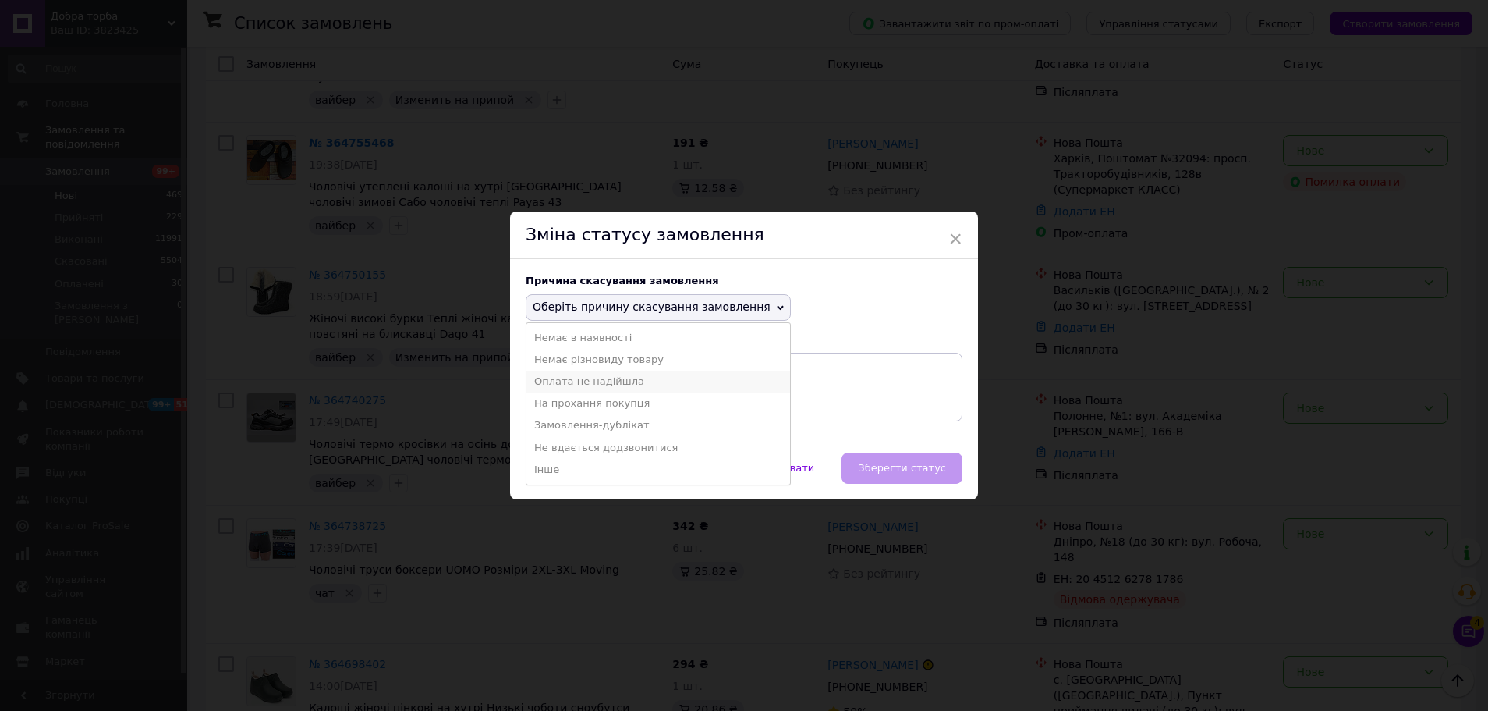
click at [584, 379] on li "Оплата не надійшла" at bounding box center [659, 382] width 264 height 22
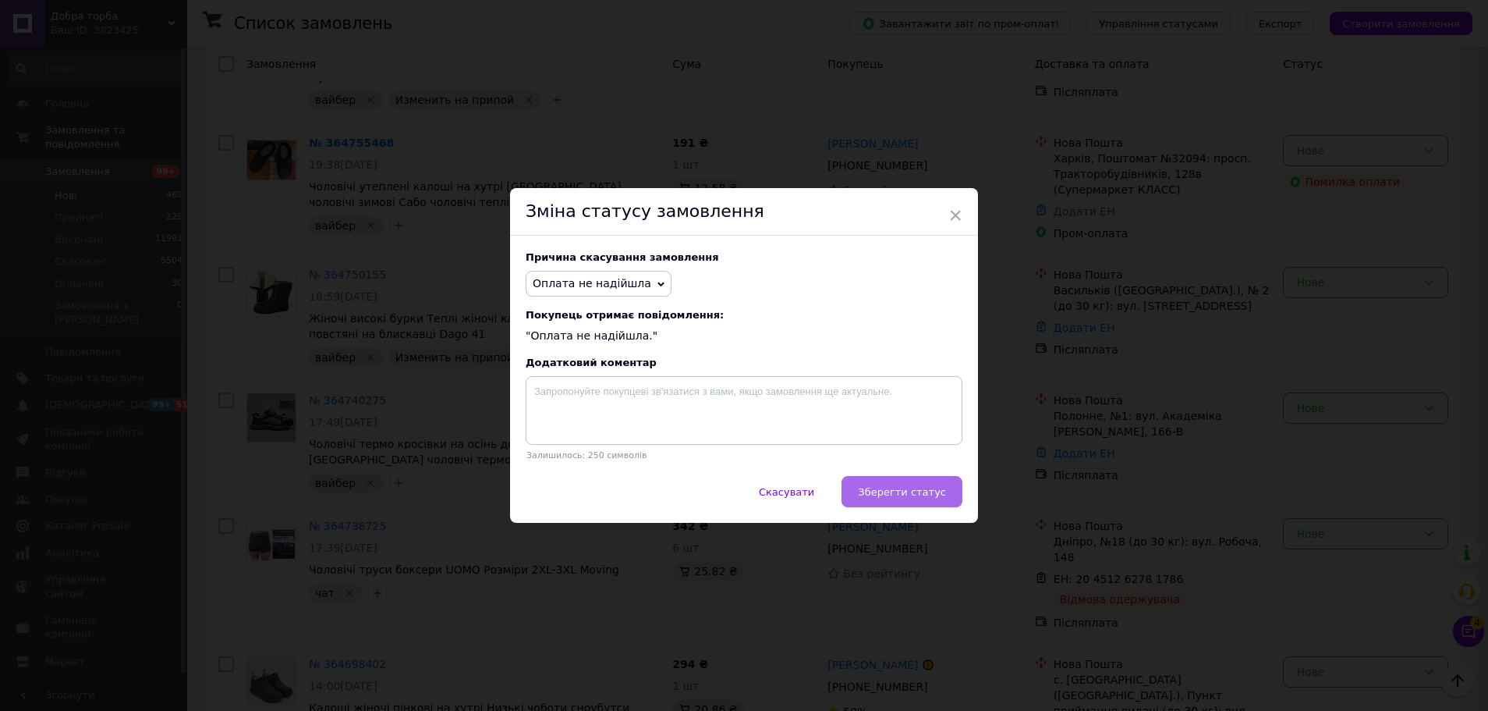
click at [883, 497] on span "Зберегти статус" at bounding box center [902, 492] width 88 height 12
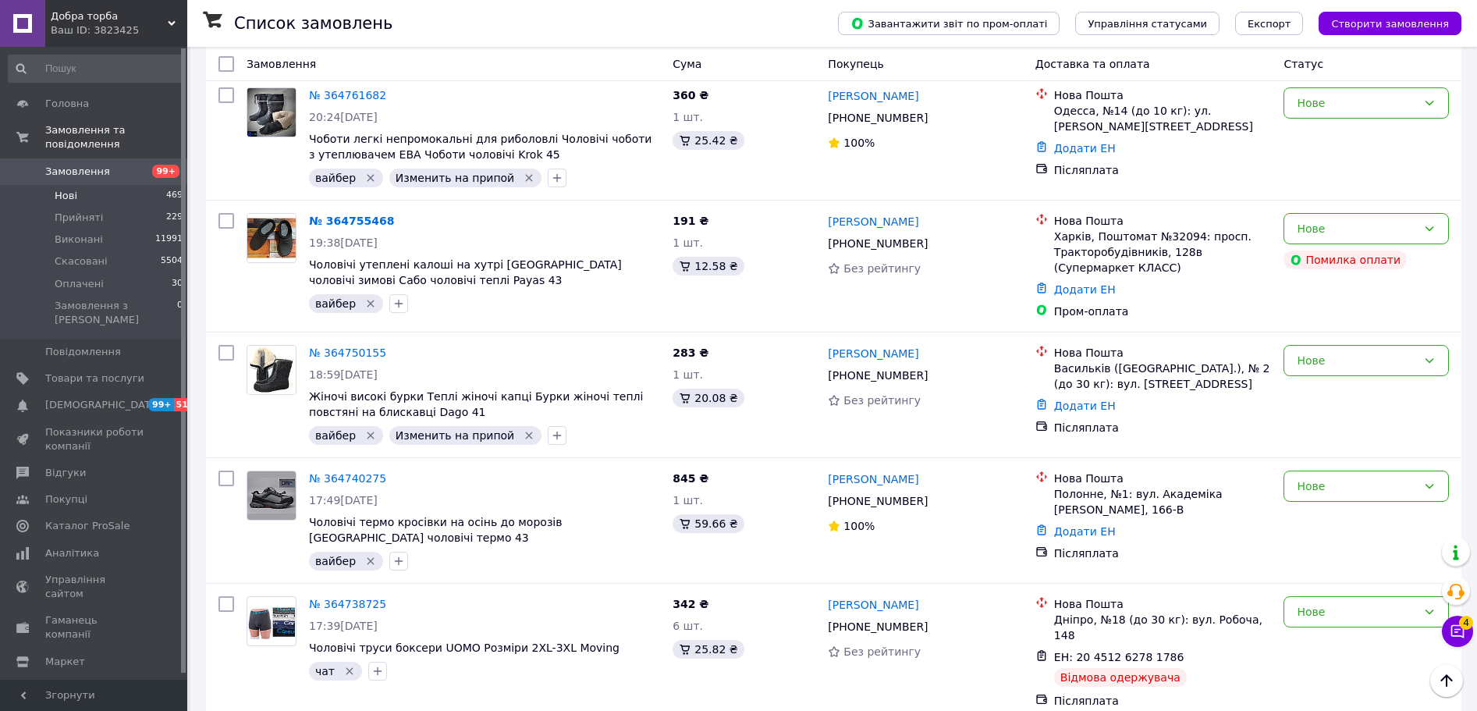
scroll to position [7391, 0]
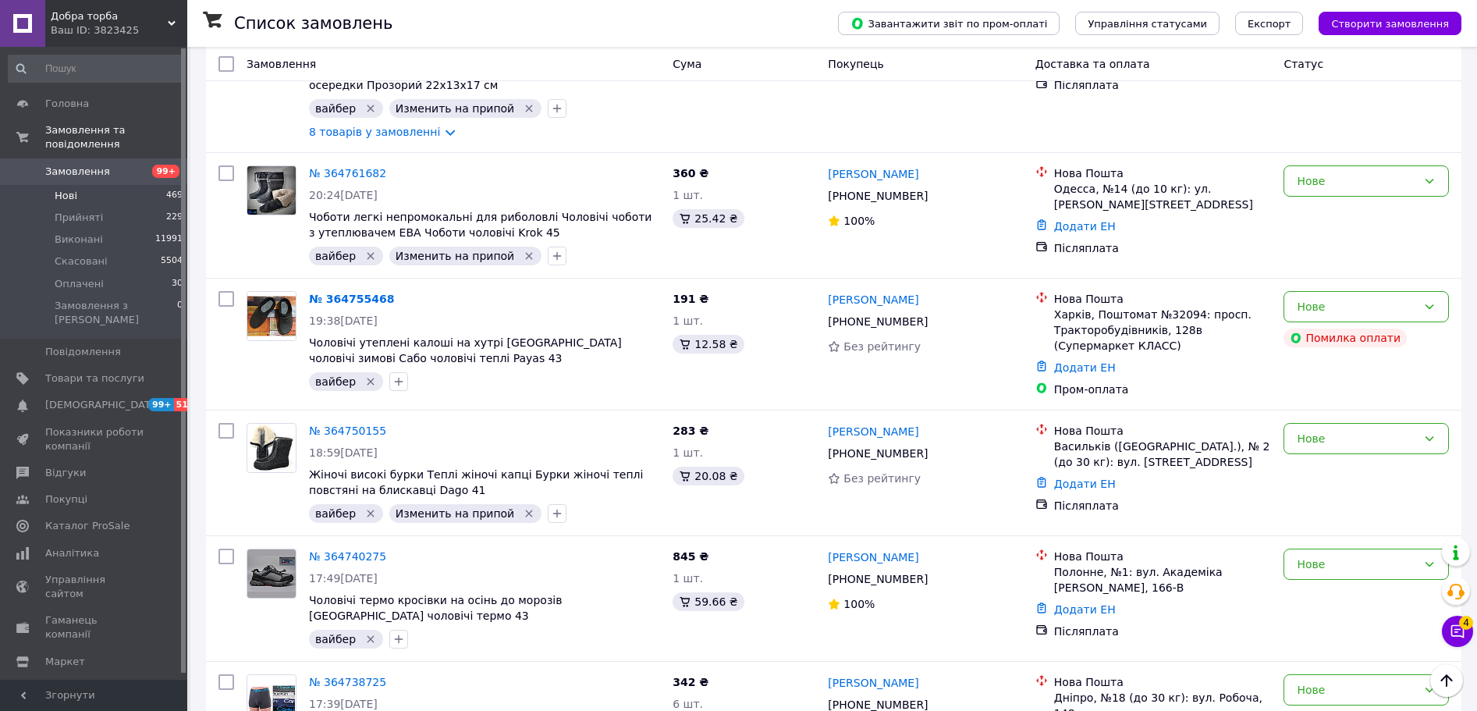
click at [1332, 470] on li "Виконано" at bounding box center [1366, 477] width 164 height 28
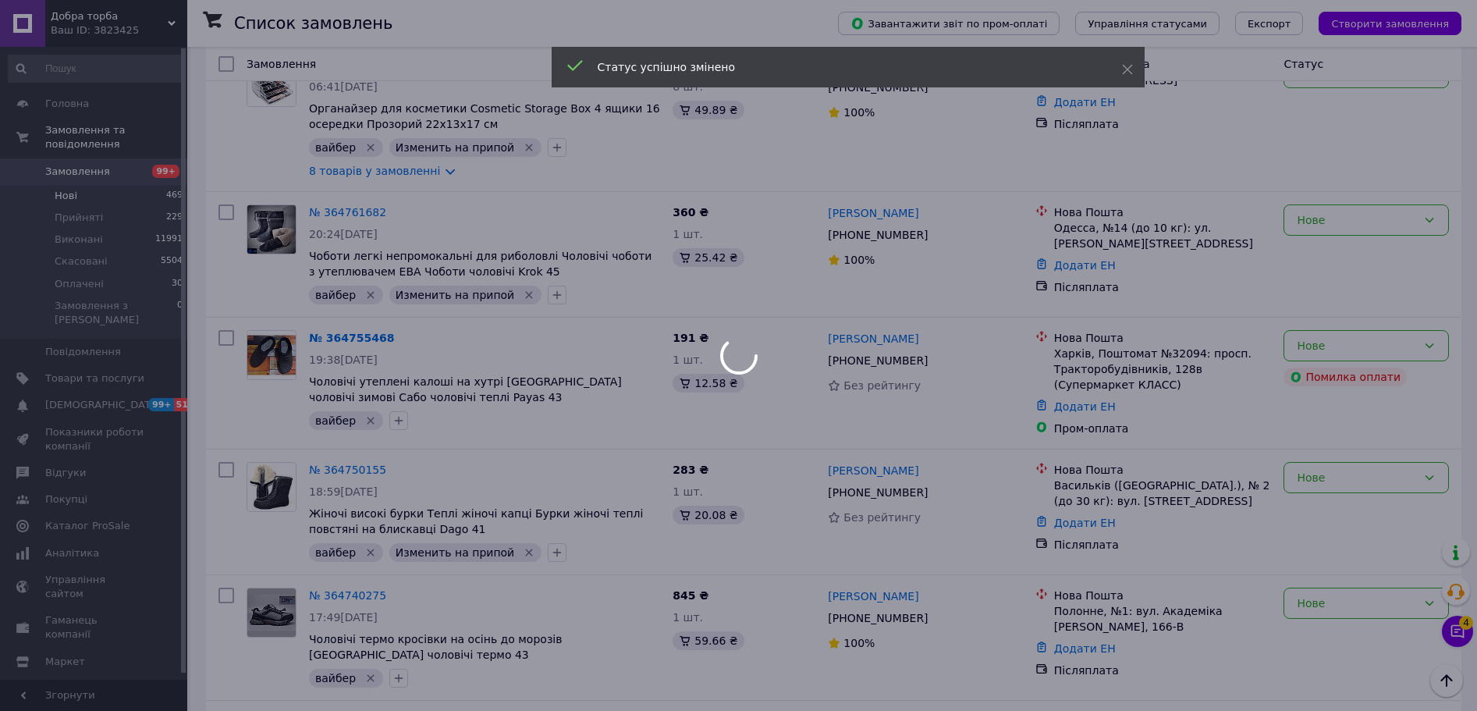
scroll to position [7313, 0]
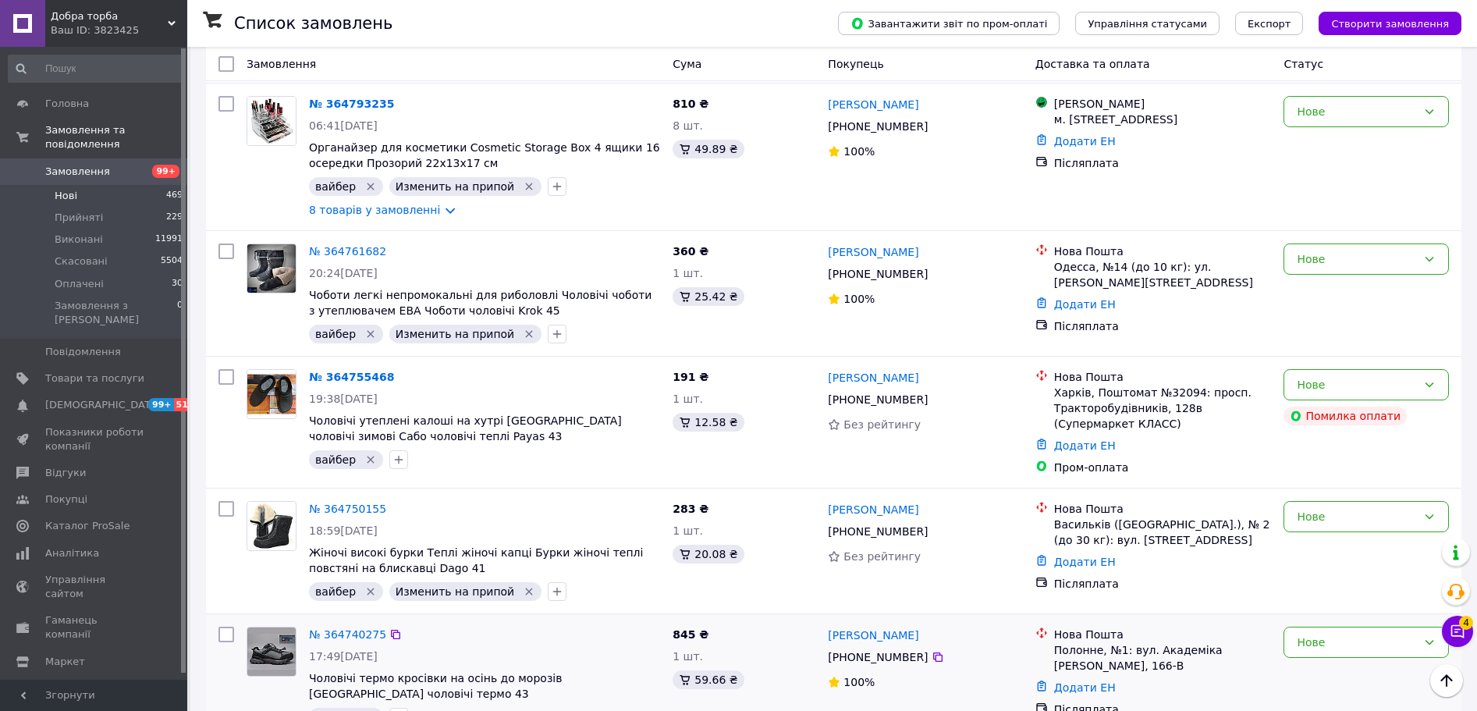
click at [545, 704] on div "вайбер" at bounding box center [484, 716] width 357 height 25
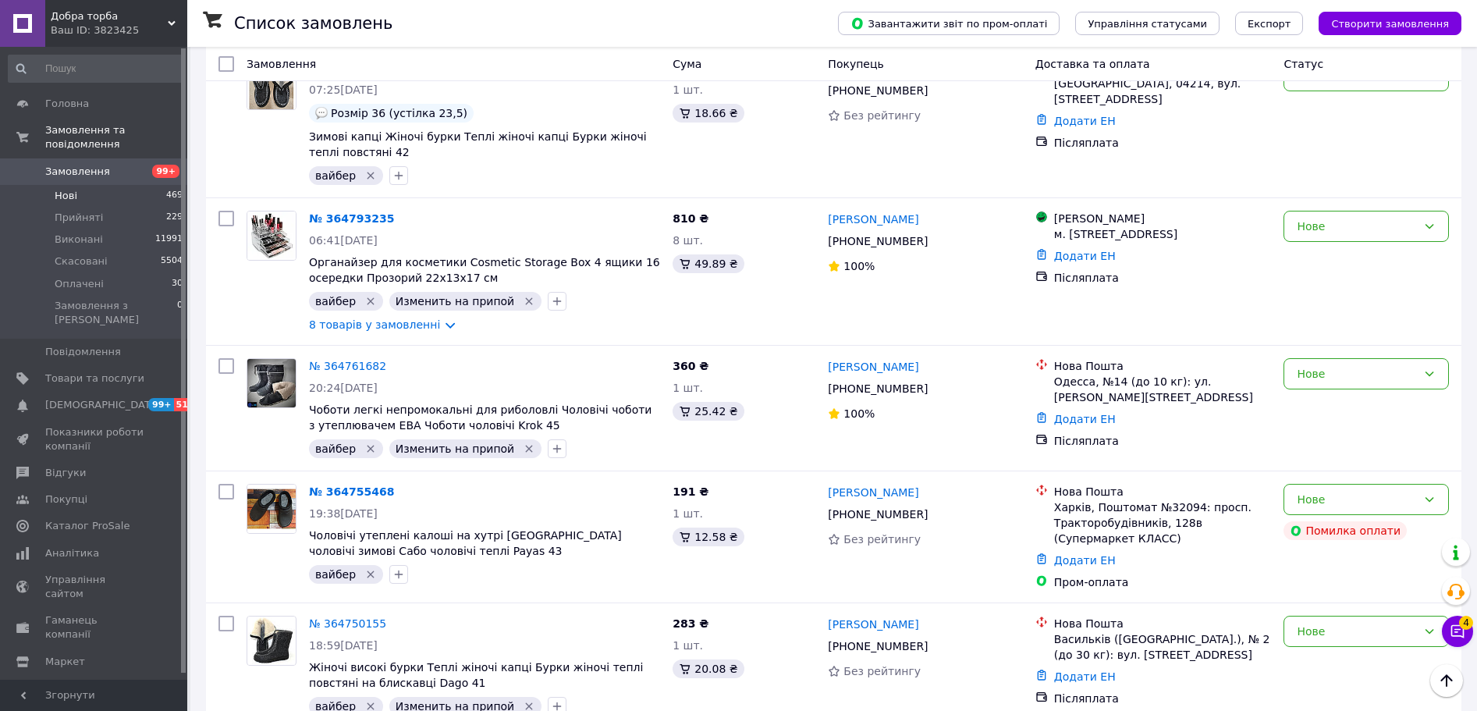
scroll to position [7157, 0]
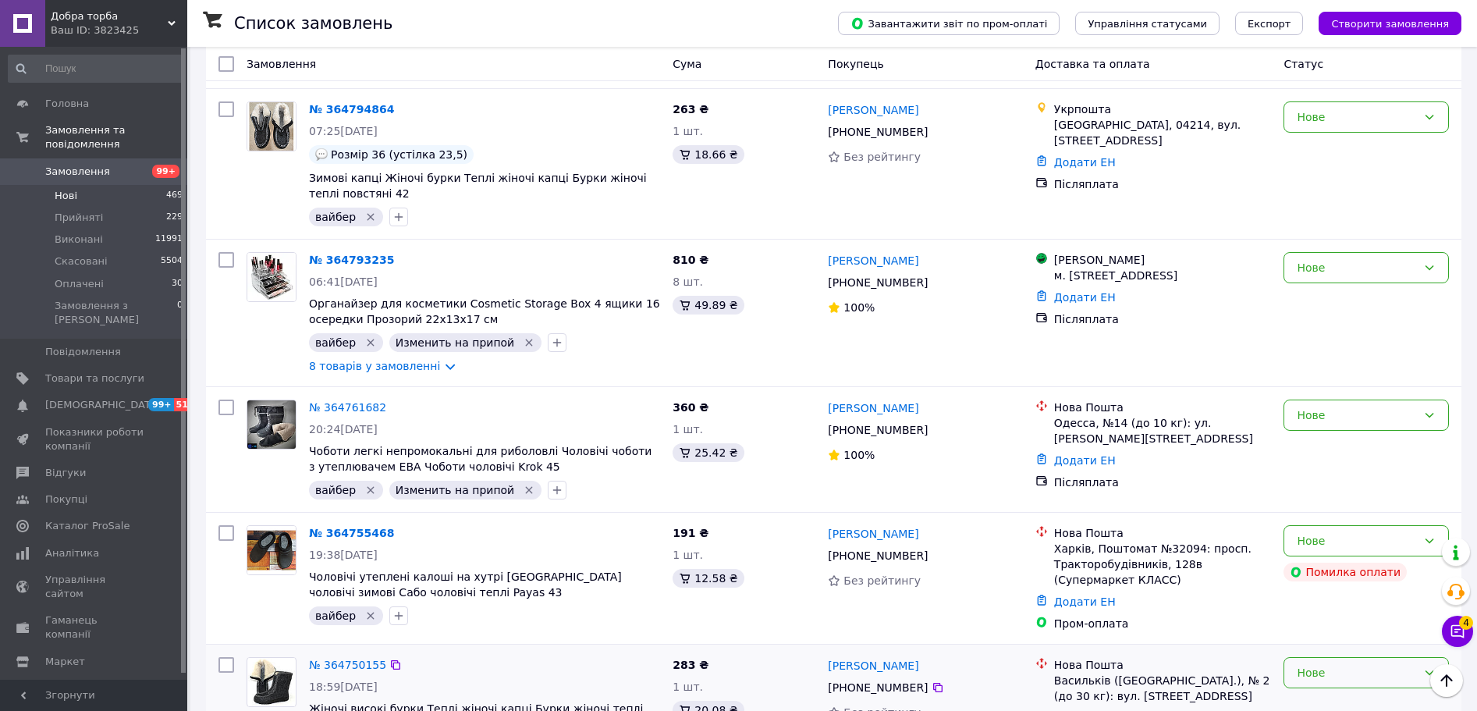
click at [1330, 664] on div "Нове" at bounding box center [1357, 672] width 120 height 17
click at [1314, 339] on li "Виконано" at bounding box center [1366, 338] width 164 height 28
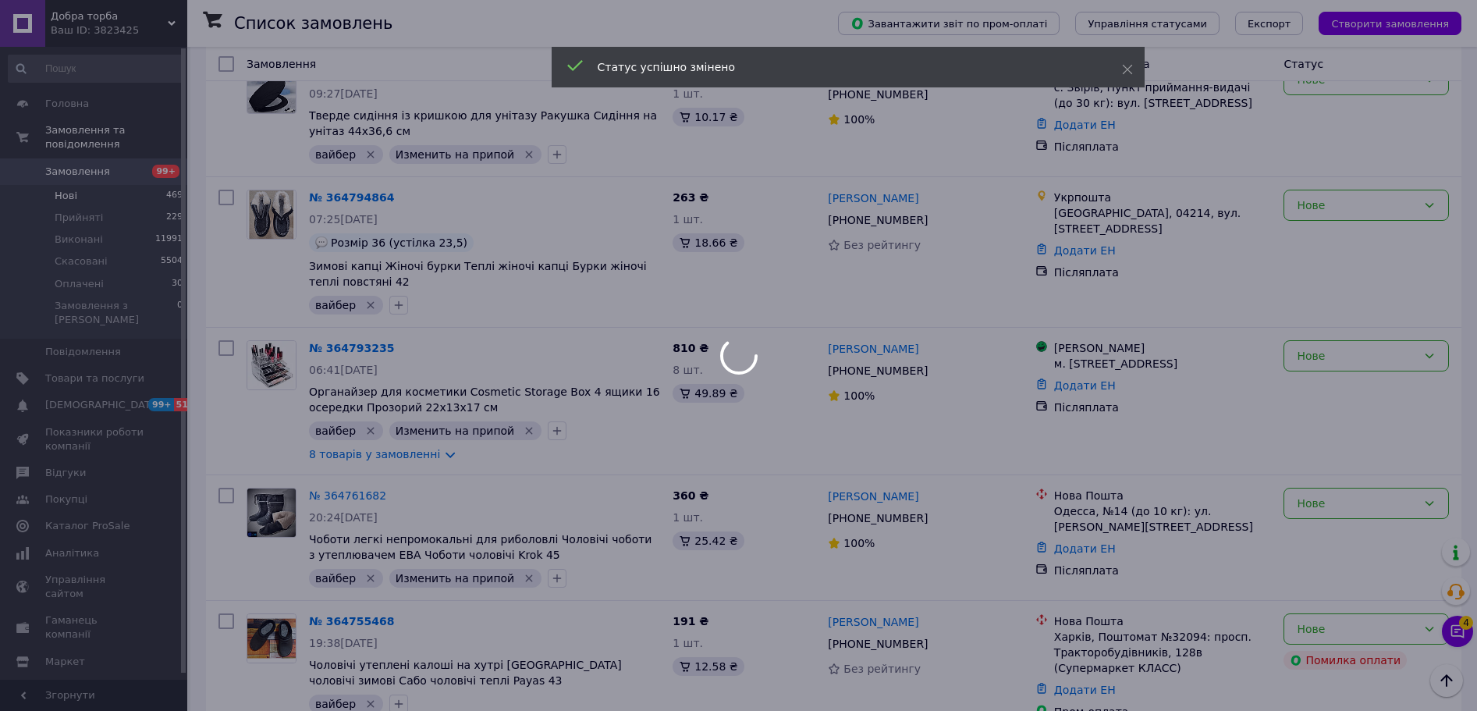
scroll to position [7079, 0]
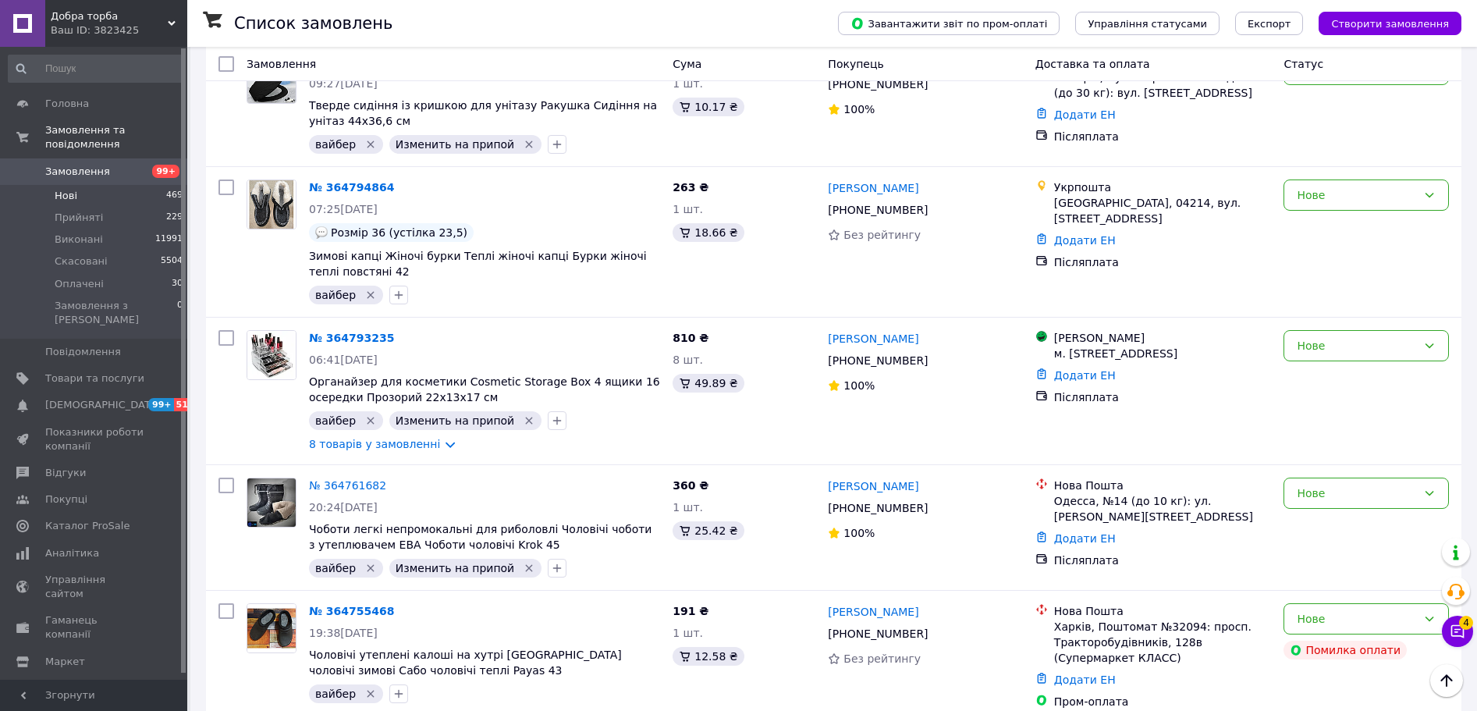
click at [1335, 567] on li "Скасовано" at bounding box center [1366, 569] width 164 height 28
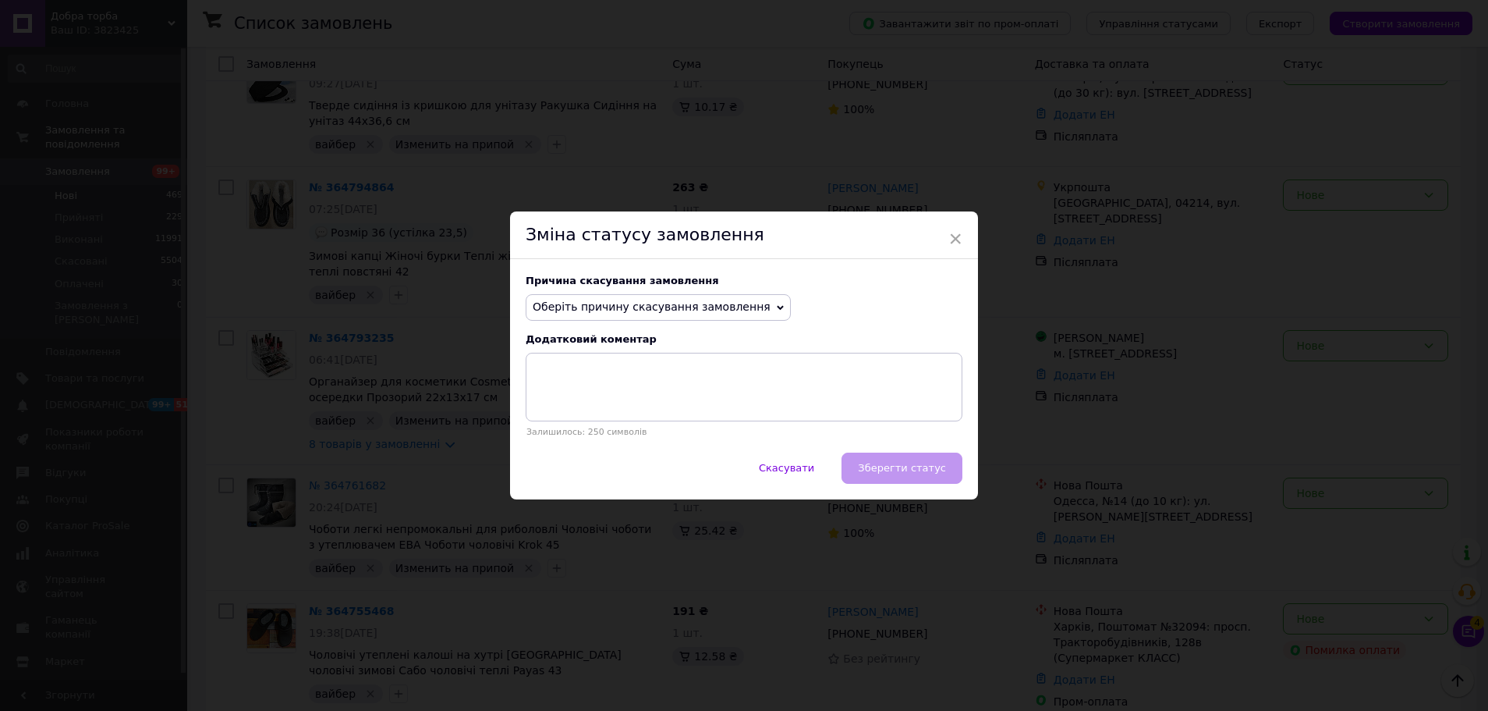
click at [649, 312] on span "Оберіть причину скасування замовлення" at bounding box center [652, 306] width 238 height 12
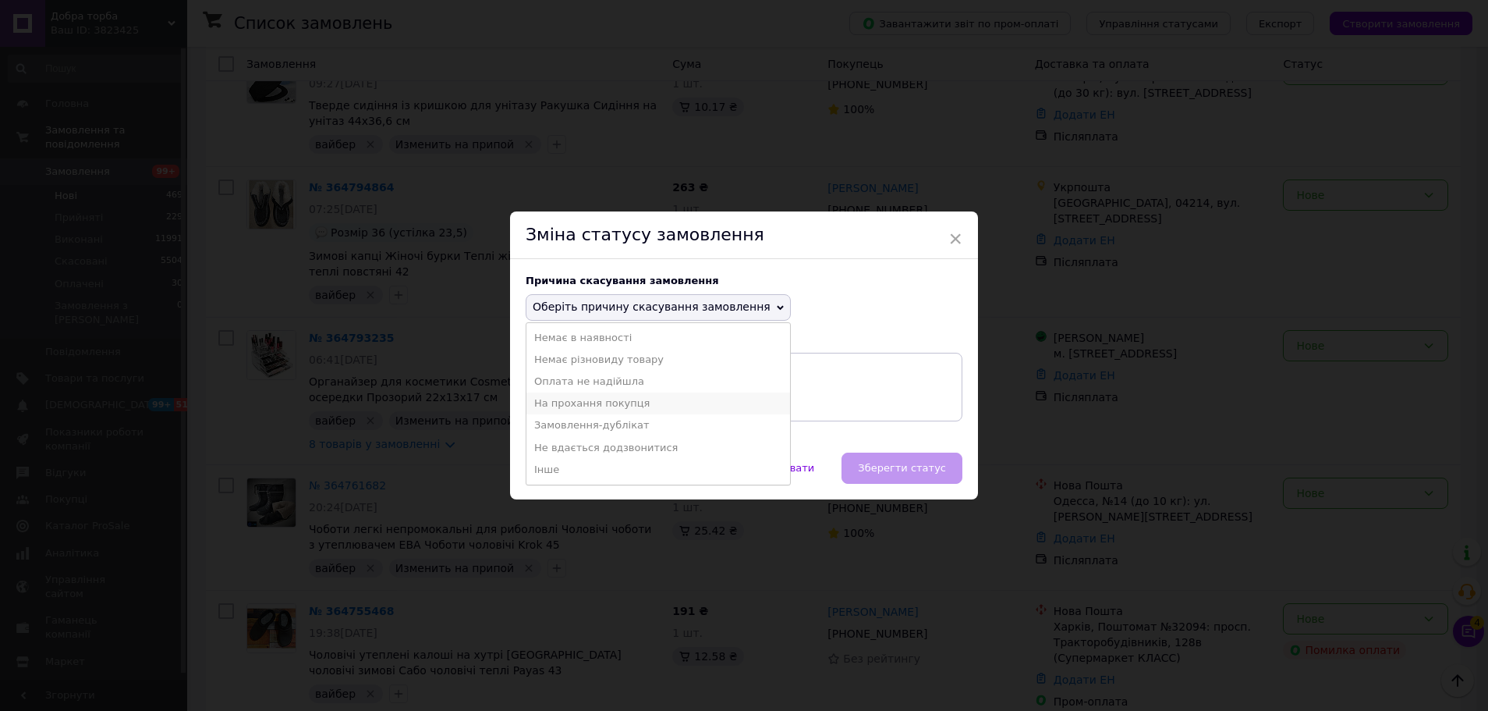
drag, startPoint x: 576, startPoint y: 401, endPoint x: 602, endPoint y: 415, distance: 30.0
click at [576, 401] on li "На прохання покупця" at bounding box center [659, 403] width 264 height 22
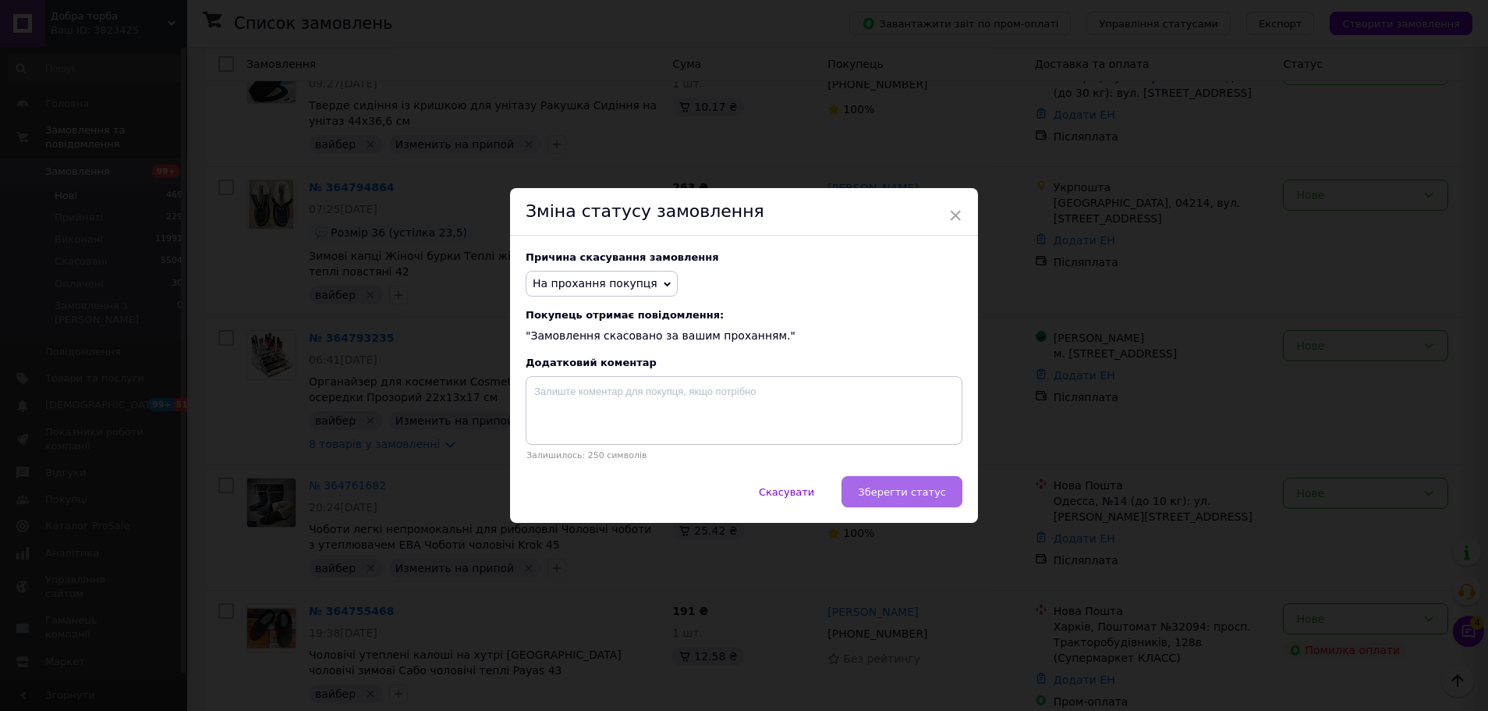
click at [924, 495] on span "Зберегти статус" at bounding box center [902, 492] width 88 height 12
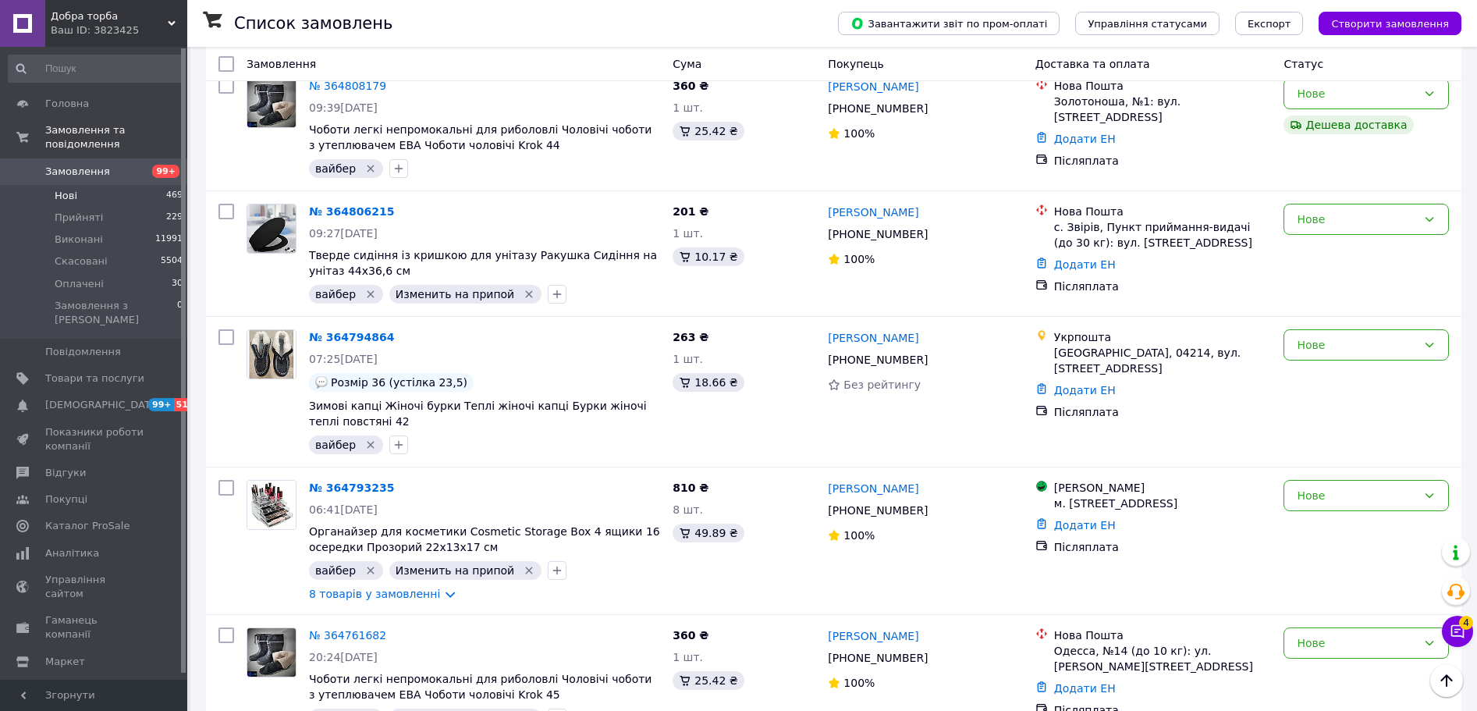
scroll to position [6923, 0]
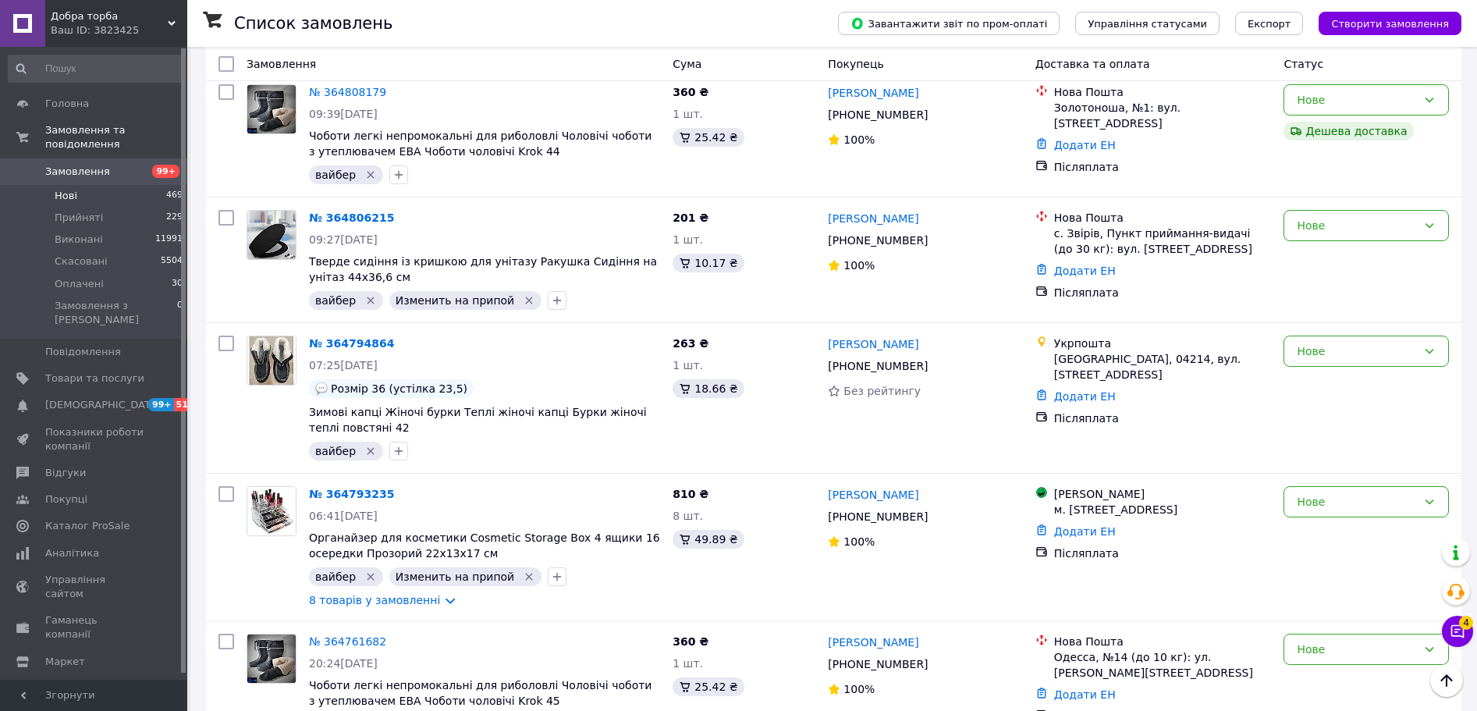
click at [1340, 470] on li "Скасовано" at bounding box center [1366, 468] width 164 height 28
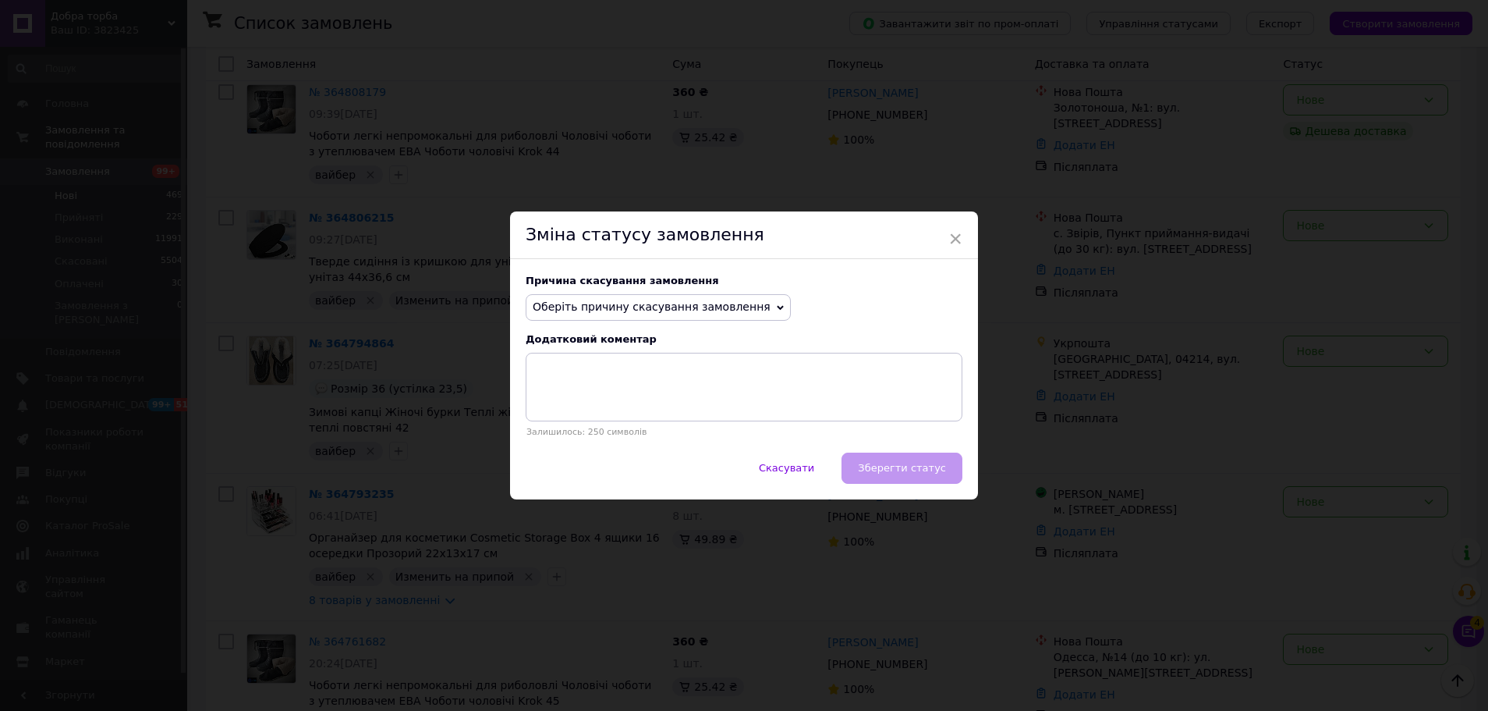
click at [653, 306] on span "Оберіть причину скасування замовлення" at bounding box center [652, 306] width 238 height 12
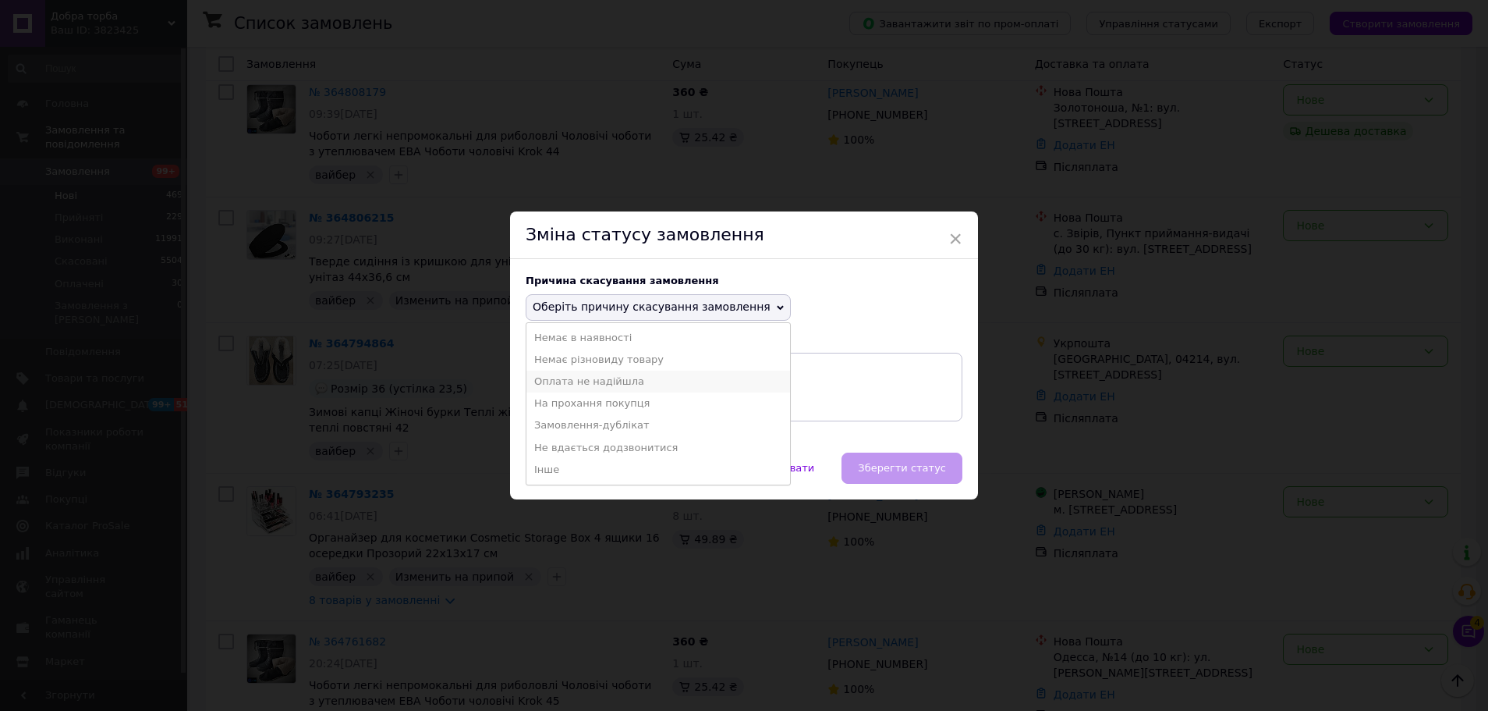
click at [576, 383] on li "Оплата не надійшла" at bounding box center [659, 382] width 264 height 22
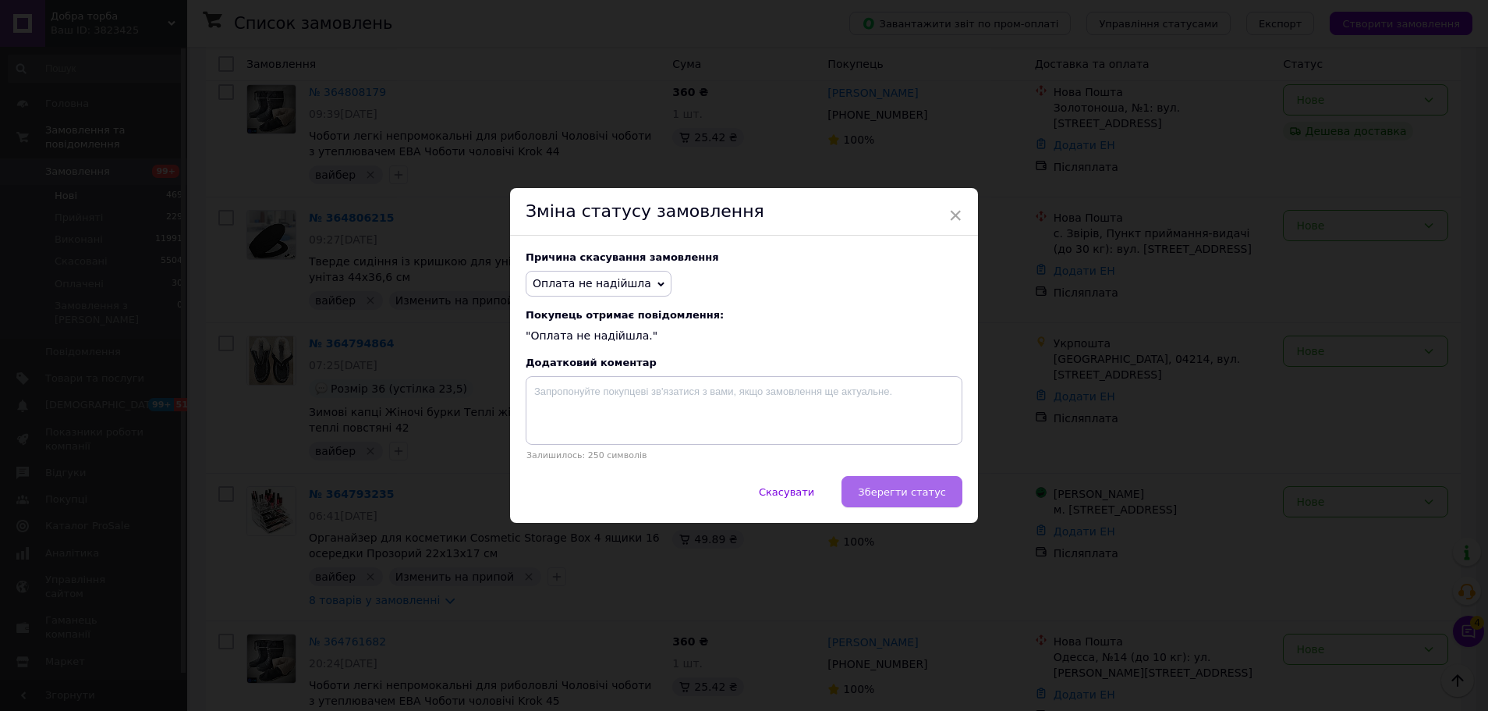
click at [903, 491] on span "Зберегти статус" at bounding box center [902, 492] width 88 height 12
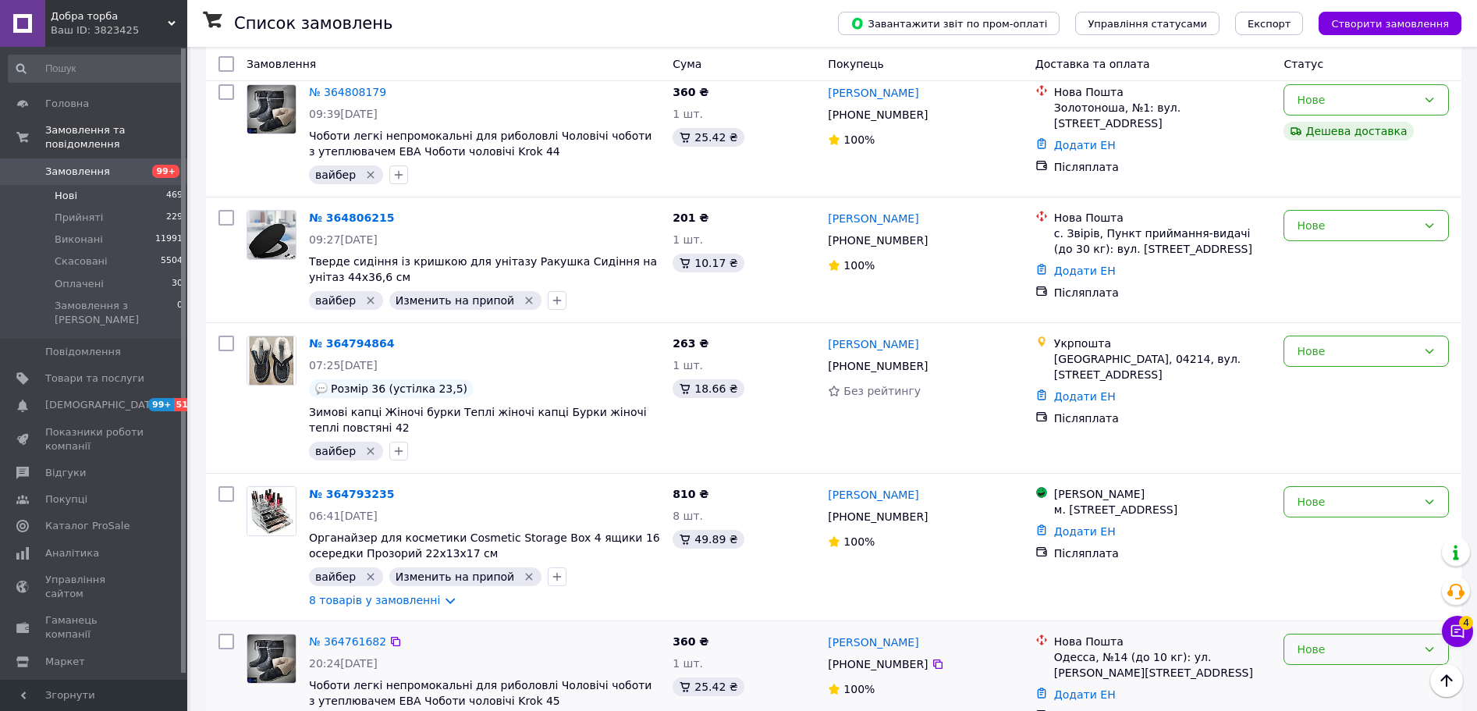
click at [1359, 640] on div "Нове" at bounding box center [1357, 648] width 120 height 17
click at [1317, 349] on li "Скасовано" at bounding box center [1366, 342] width 164 height 28
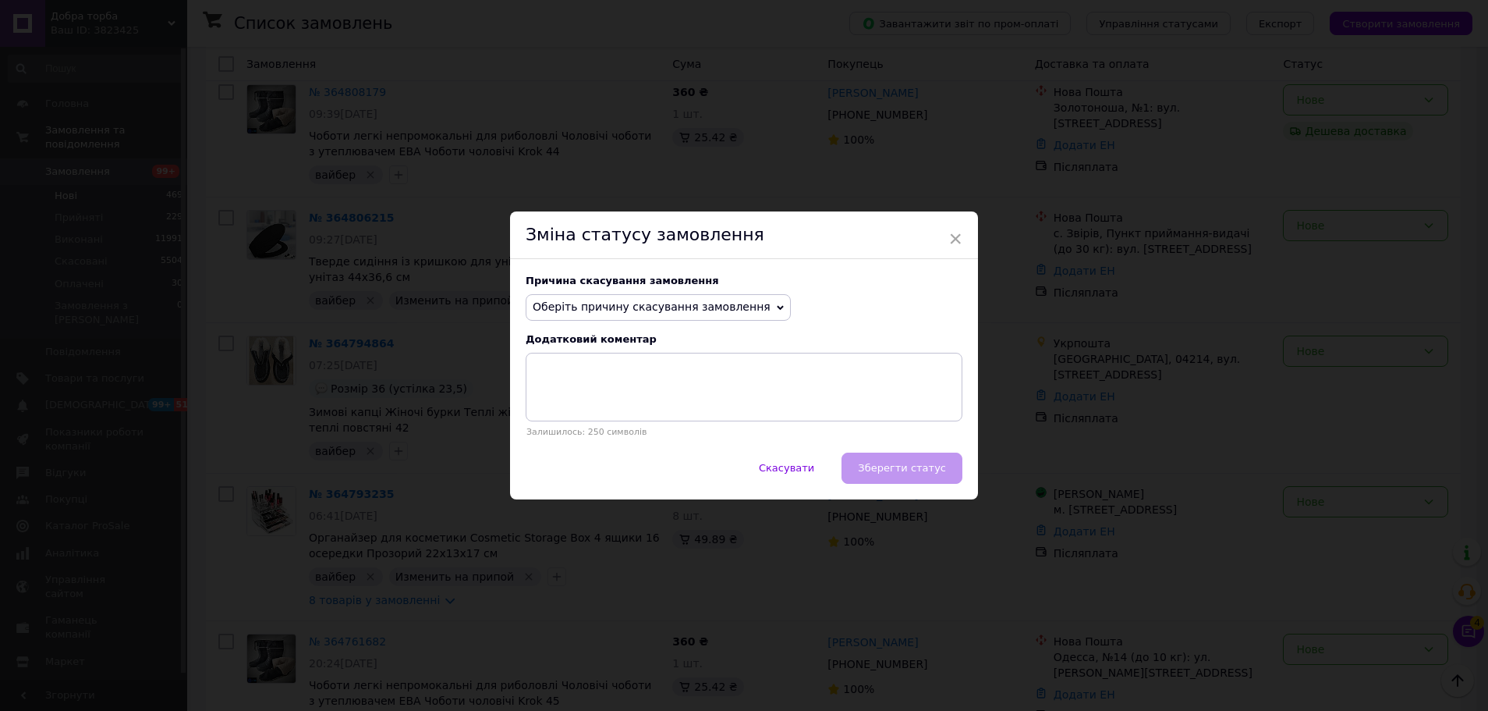
click at [692, 293] on div "Причина скасування замовлення Оберіть причину скасування замовлення Немає в ная…" at bounding box center [744, 355] width 468 height 193
click at [693, 299] on span "Оберіть причину скасування замовлення" at bounding box center [658, 307] width 265 height 27
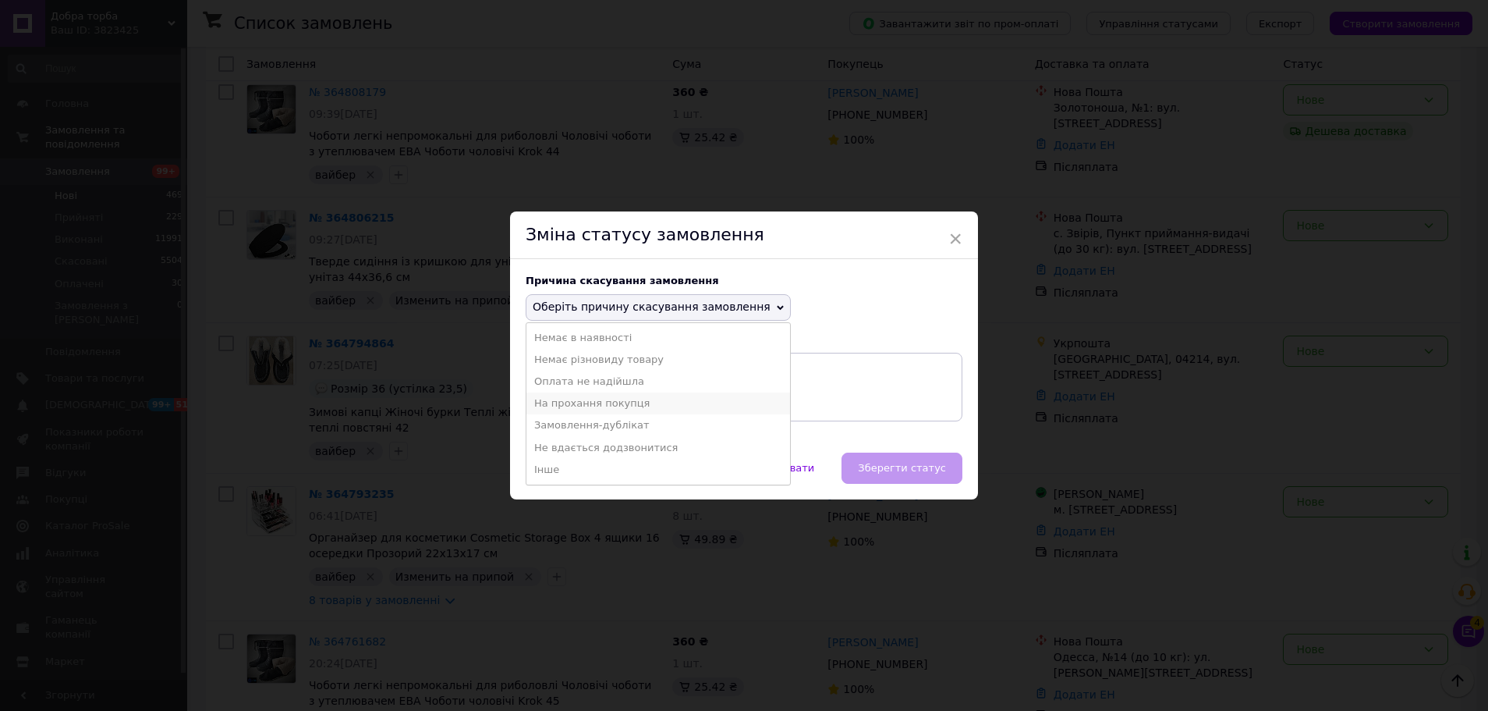
click at [584, 394] on li "На прохання покупця" at bounding box center [659, 403] width 264 height 22
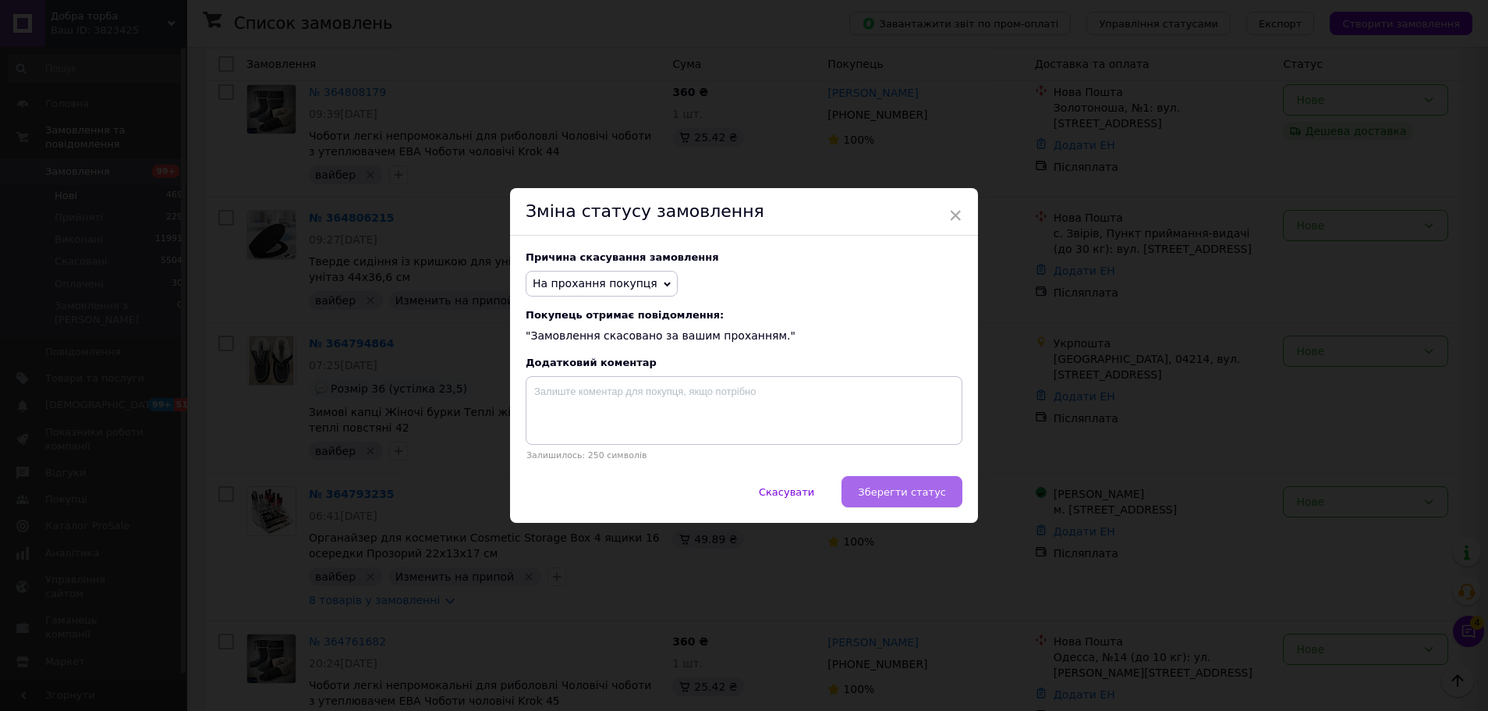
click at [906, 491] on span "Зберегти статус" at bounding box center [902, 492] width 88 height 12
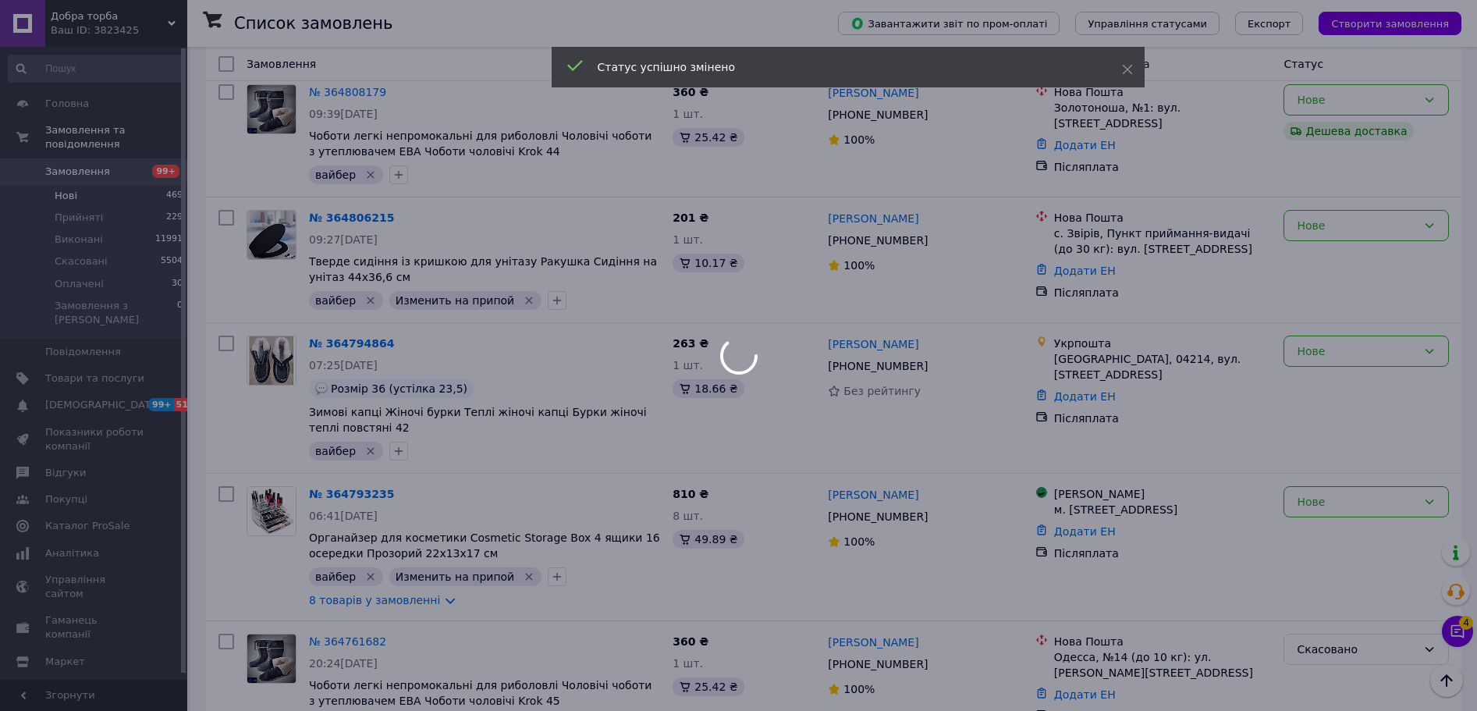
scroll to position [6845, 0]
